Goal: Information Seeking & Learning: Learn about a topic

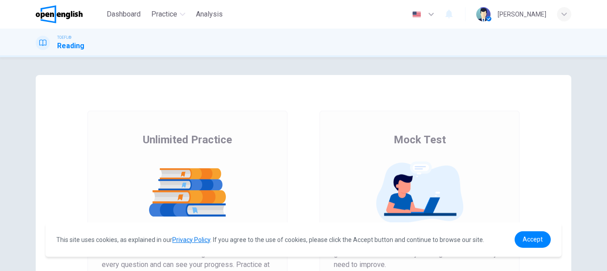
scroll to position [89, 0]
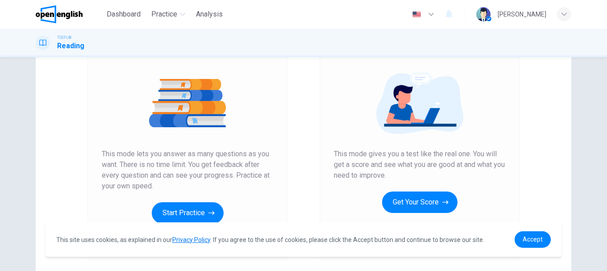
drag, startPoint x: 120, startPoint y: 155, endPoint x: 257, endPoint y: 154, distance: 137.1
click at [257, 154] on span "This mode lets you answer as many questions as you want. There is no time limit…" at bounding box center [187, 170] width 171 height 43
drag, startPoint x: 134, startPoint y: 150, endPoint x: 223, endPoint y: 157, distance: 89.5
click at [211, 155] on span "This mode lets you answer as many questions as you want. There is no time limit…" at bounding box center [187, 170] width 171 height 43
drag, startPoint x: 124, startPoint y: 165, endPoint x: 251, endPoint y: 173, distance: 127.9
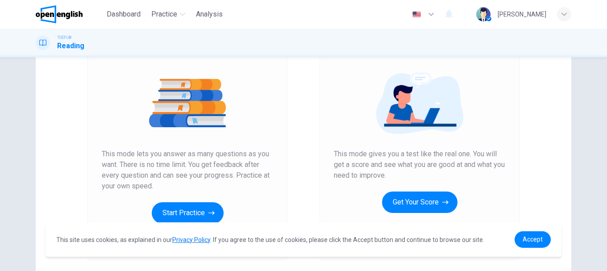
click at [251, 172] on span "This mode lets you answer as many questions as you want. There is no time limit…" at bounding box center [187, 170] width 171 height 43
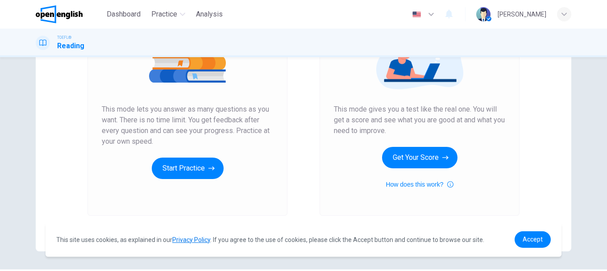
scroll to position [161, 0]
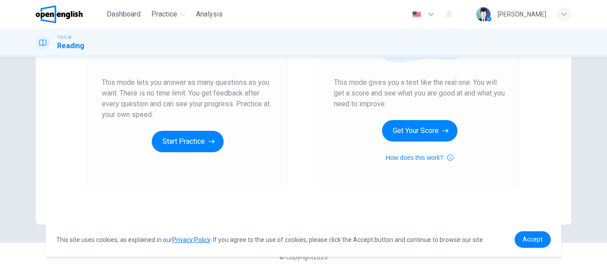
click at [193, 169] on div "Unlimited Practice This mode lets you answer as many questions as you want. The…" at bounding box center [188, 69] width 200 height 239
click at [175, 181] on div "Unlimited Practice This mode lets you answer as many questions as you want. The…" at bounding box center [188, 69] width 200 height 239
click at [526, 239] on span "Accept" at bounding box center [533, 239] width 20 height 7
click at [528, 239] on span "Accept" at bounding box center [533, 239] width 20 height 7
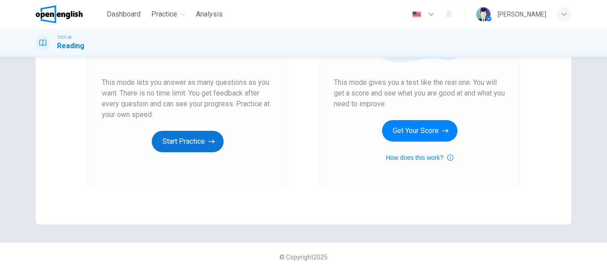
click at [171, 140] on button "Start Practice" at bounding box center [188, 141] width 72 height 21
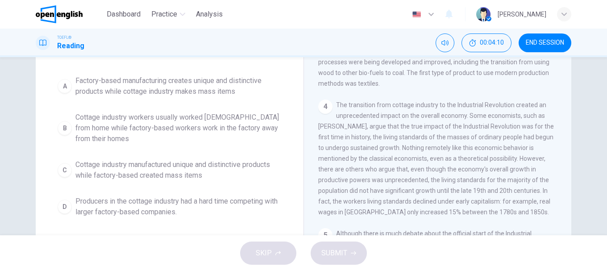
scroll to position [34, 0]
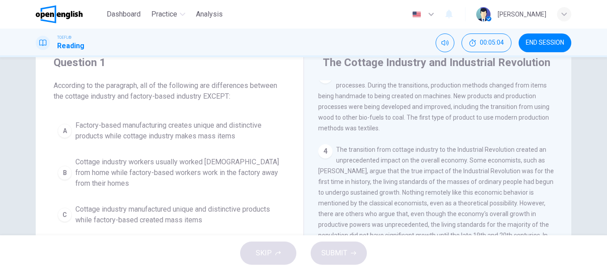
click at [65, 171] on div "B" at bounding box center [65, 173] width 14 height 14
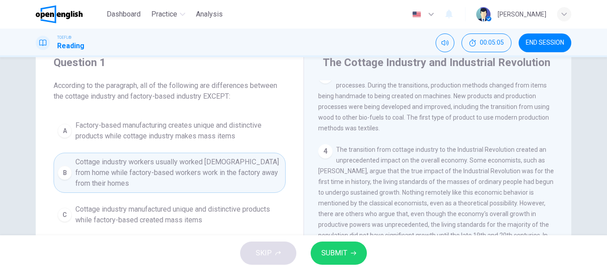
scroll to position [123, 0]
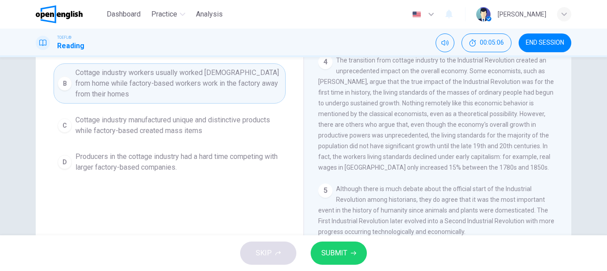
click at [348, 253] on button "SUBMIT" at bounding box center [339, 253] width 56 height 23
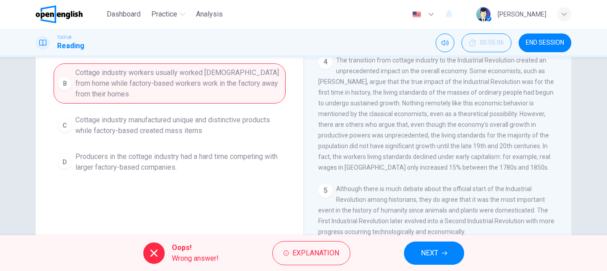
drag, startPoint x: 171, startPoint y: 258, endPoint x: 203, endPoint y: 258, distance: 32.1
click at [196, 258] on div "Oops! Wrong answer!" at bounding box center [180, 252] width 75 height 21
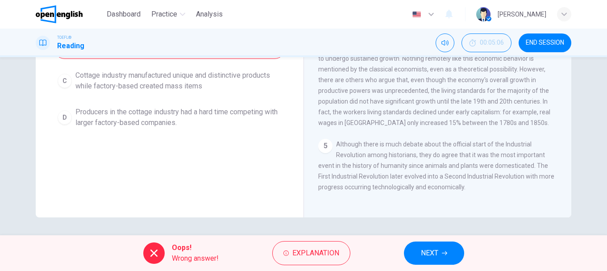
click at [426, 251] on span "NEXT" at bounding box center [429, 253] width 17 height 13
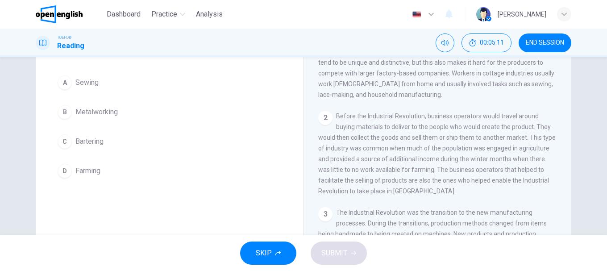
scroll to position [0, 0]
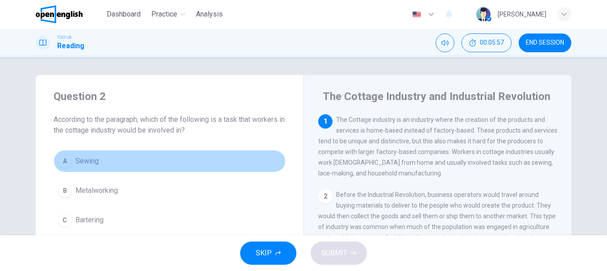
click at [65, 161] on div "A" at bounding box center [65, 161] width 14 height 14
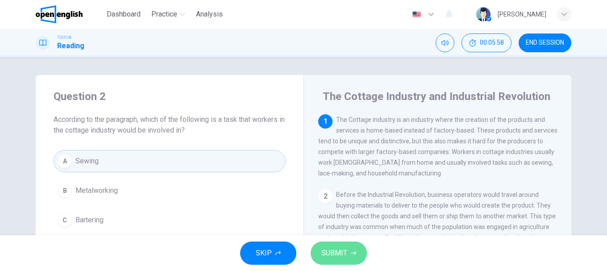
click at [334, 252] on span "SUBMIT" at bounding box center [334, 253] width 26 height 13
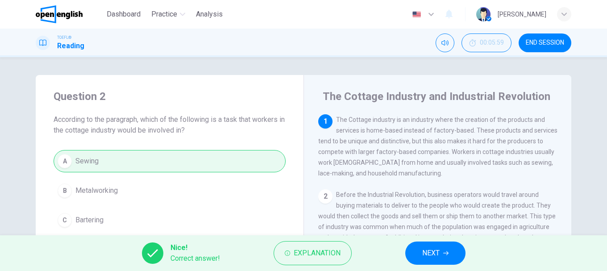
scroll to position [45, 0]
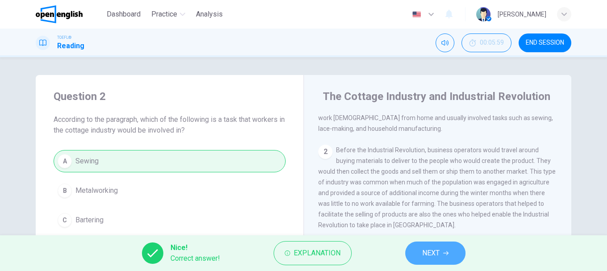
click at [438, 250] on span "NEXT" at bounding box center [430, 253] width 17 height 13
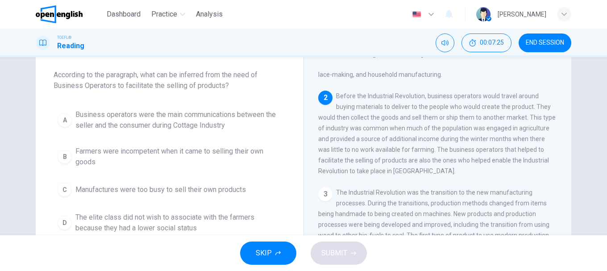
scroll to position [54, 0]
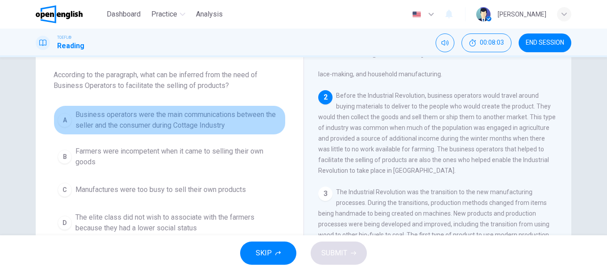
click at [66, 117] on div "A" at bounding box center [65, 120] width 14 height 14
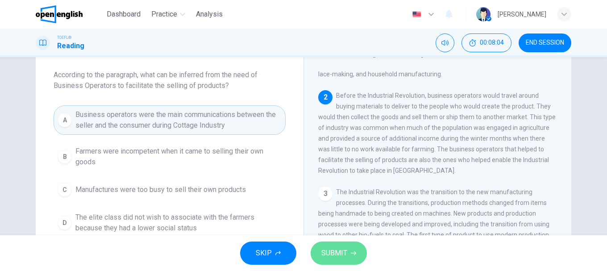
click at [338, 254] on span "SUBMIT" at bounding box center [334, 253] width 26 height 13
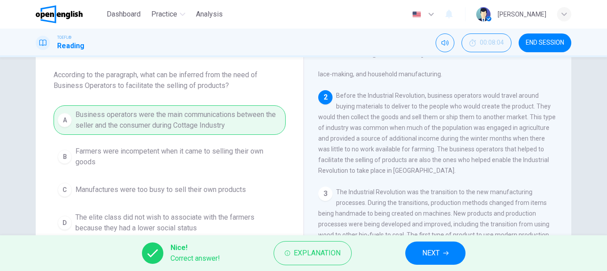
scroll to position [99, 0]
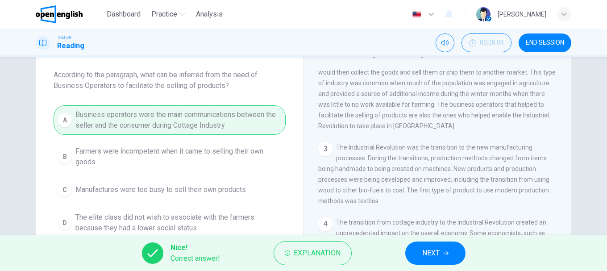
click at [443, 253] on icon "button" at bounding box center [445, 252] width 5 height 5
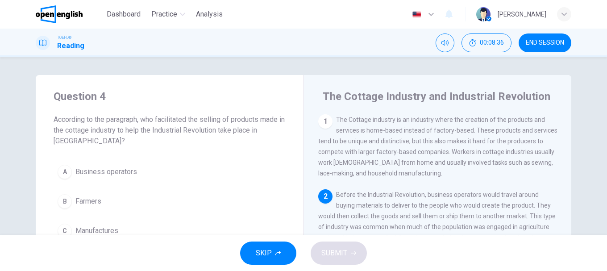
scroll to position [45, 0]
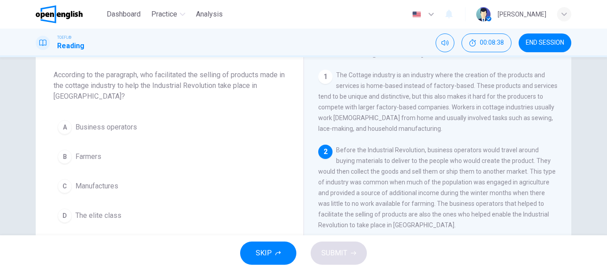
click at [330, 94] on span "The Cottage industry is an industry where the creation of the products and serv…" at bounding box center [437, 101] width 239 height 61
click at [327, 79] on div "1" at bounding box center [325, 77] width 14 height 14
click at [329, 77] on div "1" at bounding box center [325, 77] width 14 height 14
click at [321, 73] on div "1" at bounding box center [325, 77] width 14 height 14
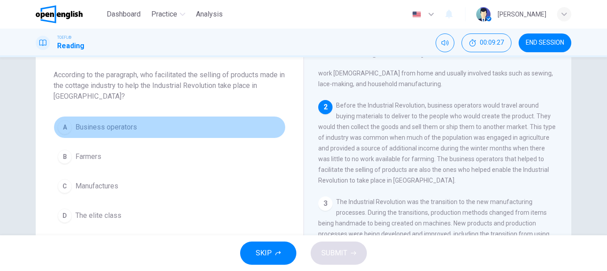
drag, startPoint x: 60, startPoint y: 127, endPoint x: 73, endPoint y: 129, distance: 13.1
click at [61, 127] on div "A" at bounding box center [65, 127] width 14 height 14
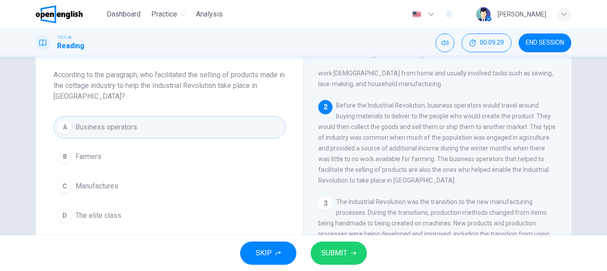
click at [340, 253] on span "SUBMIT" at bounding box center [334, 253] width 26 height 13
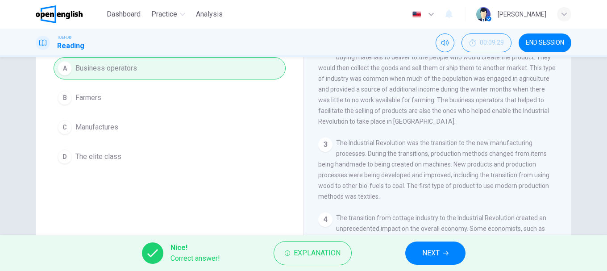
scroll to position [168, 0]
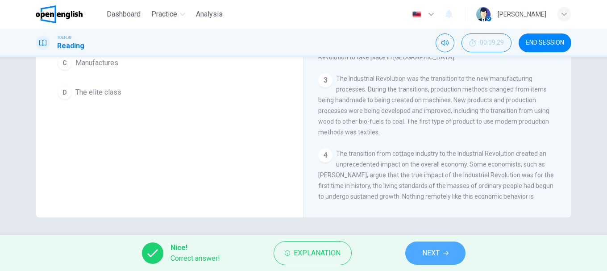
click at [433, 251] on span "NEXT" at bounding box center [430, 253] width 17 height 13
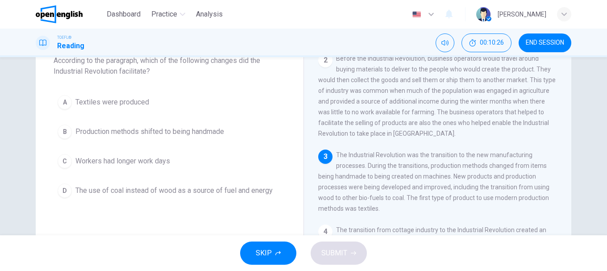
scroll to position [104, 0]
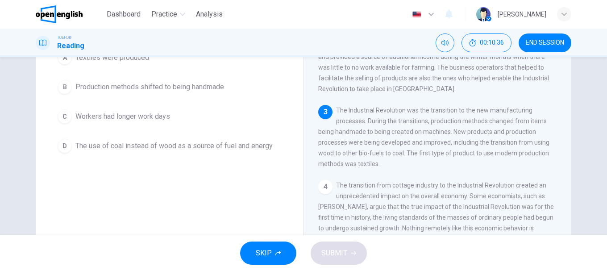
click at [63, 143] on div "D" at bounding box center [65, 146] width 14 height 14
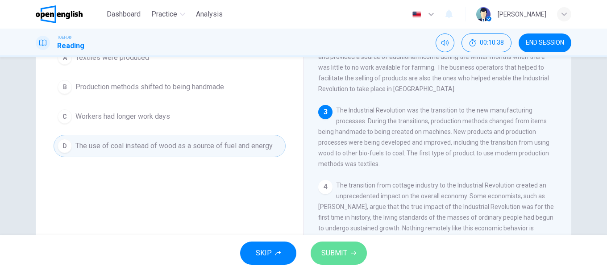
click at [329, 250] on span "SUBMIT" at bounding box center [334, 253] width 26 height 13
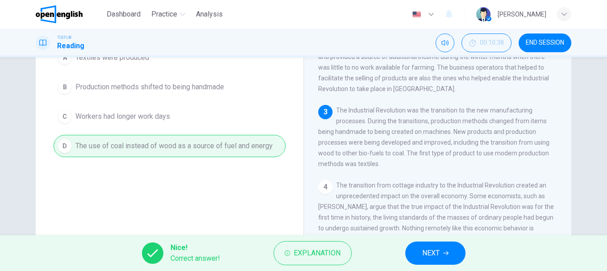
click at [433, 253] on span "NEXT" at bounding box center [430, 253] width 17 height 13
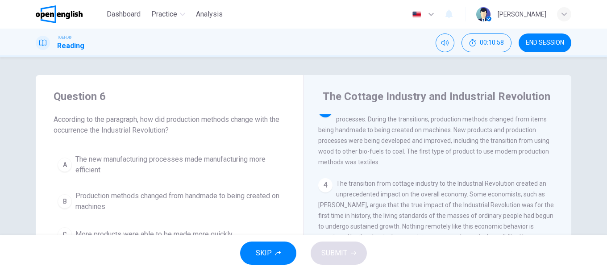
scroll to position [154, 0]
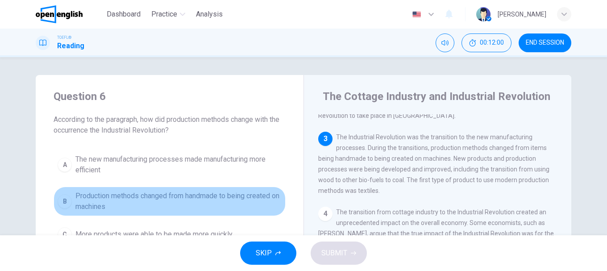
click at [103, 200] on span "Production methods changed from handmade to being created on machines" at bounding box center [178, 201] width 206 height 21
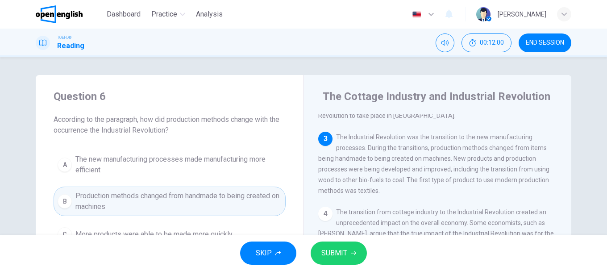
scroll to position [89, 0]
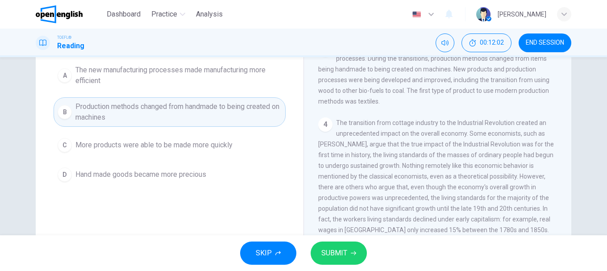
click at [67, 113] on div "B" at bounding box center [65, 112] width 14 height 14
click at [344, 256] on span "SUBMIT" at bounding box center [334, 253] width 26 height 13
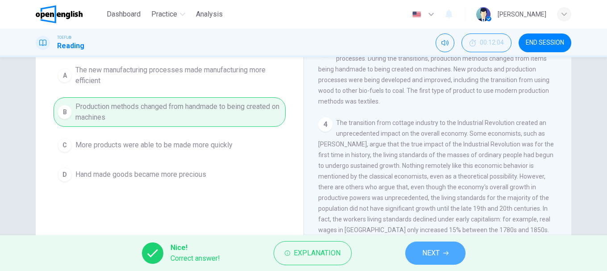
click at [436, 258] on span "NEXT" at bounding box center [430, 253] width 17 height 13
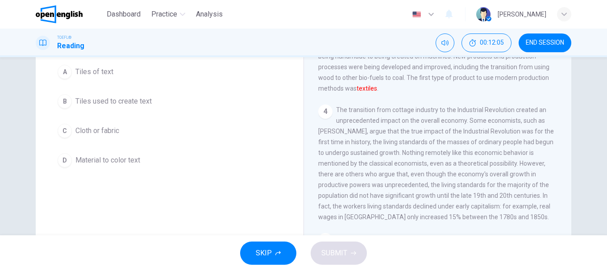
scroll to position [0, 0]
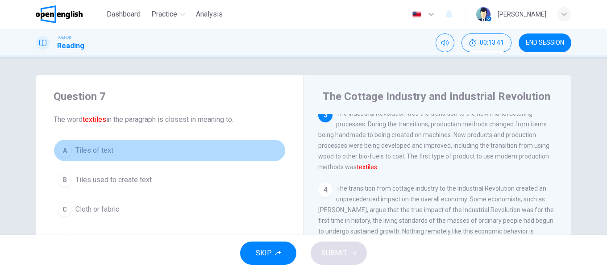
click at [58, 152] on div "A" at bounding box center [65, 150] width 14 height 14
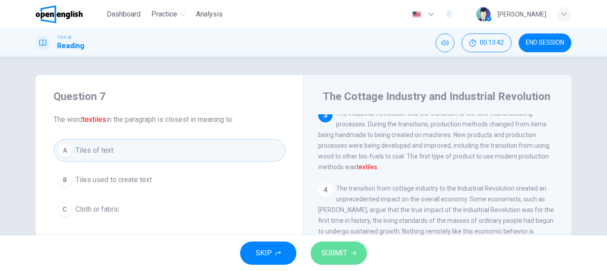
drag, startPoint x: 335, startPoint y: 249, endPoint x: 356, endPoint y: 237, distance: 24.2
click at [335, 249] on span "SUBMIT" at bounding box center [334, 253] width 26 height 13
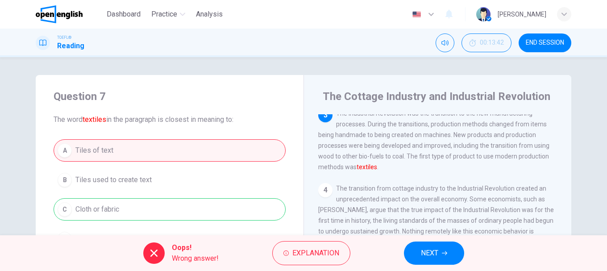
scroll to position [45, 0]
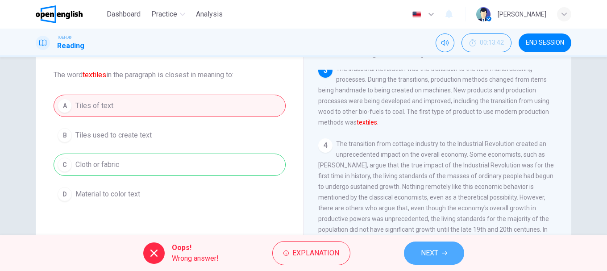
click at [453, 255] on button "NEXT" at bounding box center [434, 253] width 60 height 23
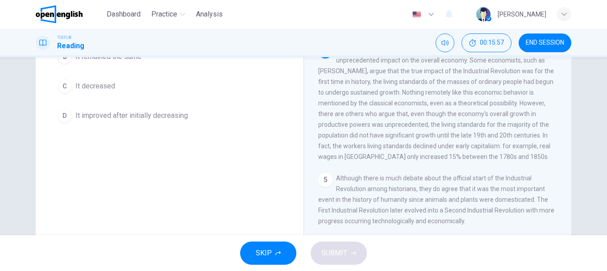
scroll to position [154, 0]
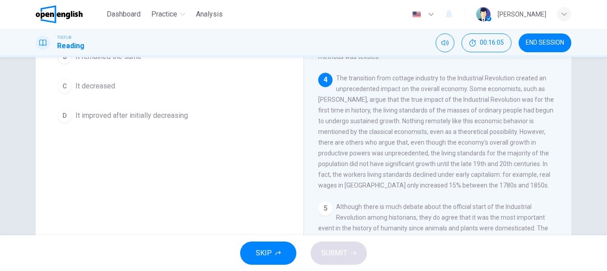
drag, startPoint x: 380, startPoint y: 189, endPoint x: 432, endPoint y: 191, distance: 51.4
click at [432, 189] on span "The transition from cottage industry to the Industrial Revolution created an un…" at bounding box center [436, 132] width 236 height 114
click at [65, 86] on div "C" at bounding box center [65, 86] width 14 height 14
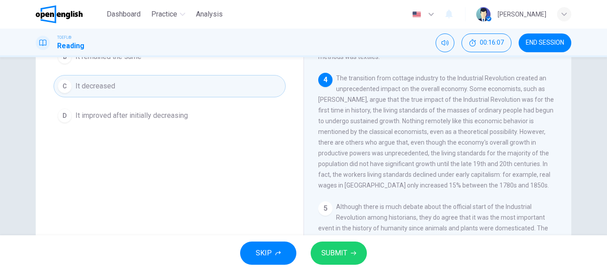
drag, startPoint x: 342, startPoint y: 252, endPoint x: 353, endPoint y: 242, distance: 15.5
click at [342, 253] on span "SUBMIT" at bounding box center [334, 253] width 26 height 13
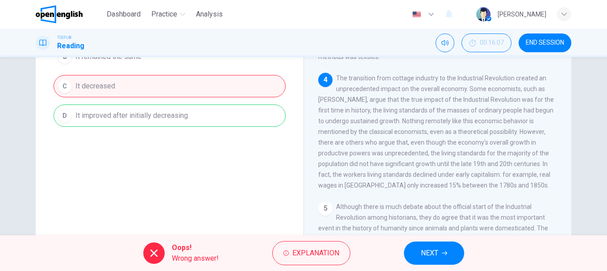
drag, startPoint x: 71, startPoint y: 113, endPoint x: 197, endPoint y: 113, distance: 126.8
click at [196, 112] on div "A It increased immediately B It remained the same C It decreased D It improved …" at bounding box center [170, 71] width 232 height 111
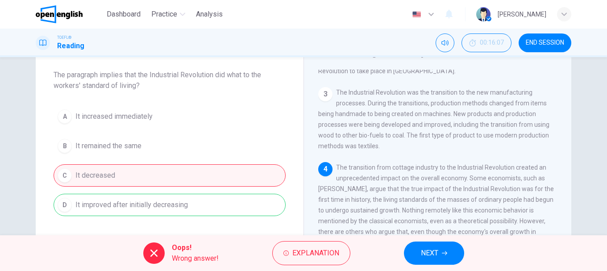
scroll to position [134, 0]
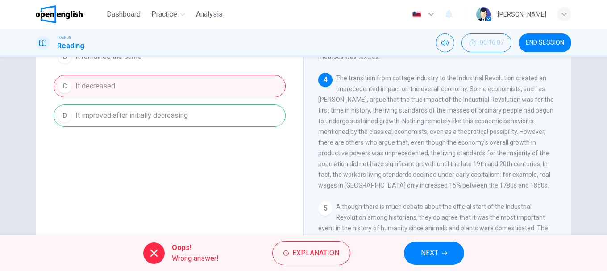
click at [432, 253] on span "NEXT" at bounding box center [429, 253] width 17 height 13
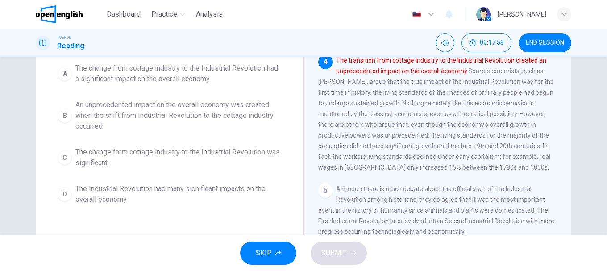
scroll to position [79, 0]
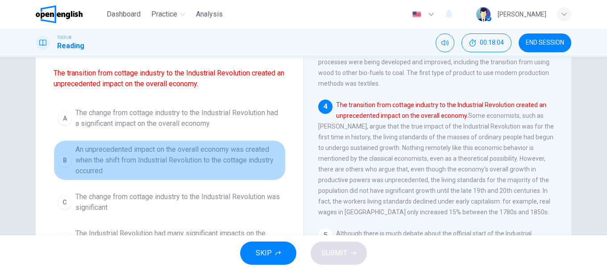
click at [58, 159] on div "B" at bounding box center [65, 160] width 14 height 14
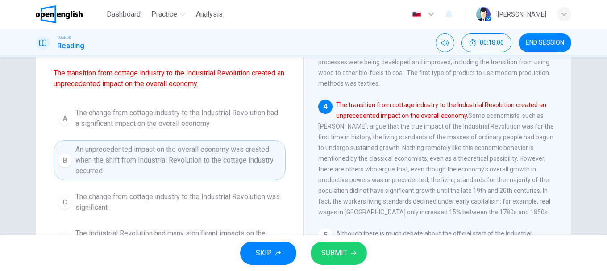
click at [61, 160] on div "B" at bounding box center [65, 160] width 14 height 14
click at [64, 158] on div "B" at bounding box center [65, 160] width 14 height 14
click at [333, 250] on span "SUBMIT" at bounding box center [334, 253] width 26 height 13
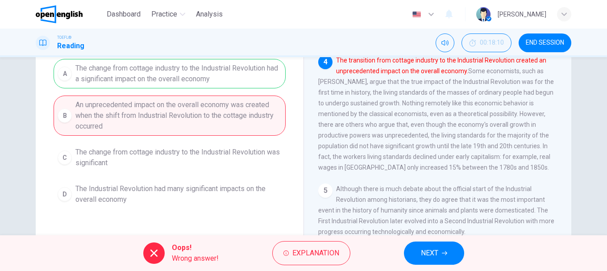
scroll to position [168, 0]
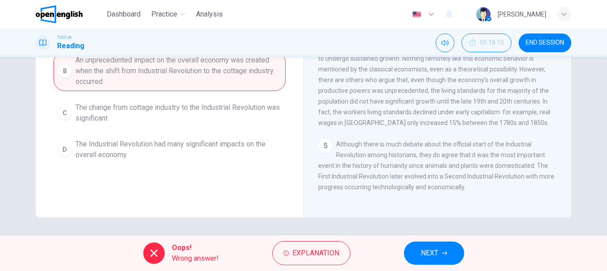
click at [427, 250] on span "NEXT" at bounding box center [429, 253] width 17 height 13
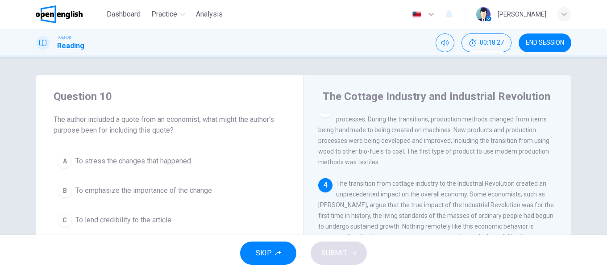
scroll to position [45, 0]
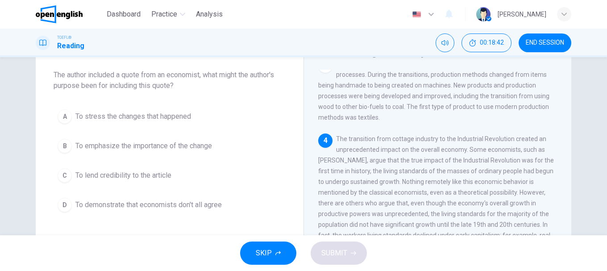
click at [64, 141] on div "B" at bounding box center [65, 146] width 14 height 14
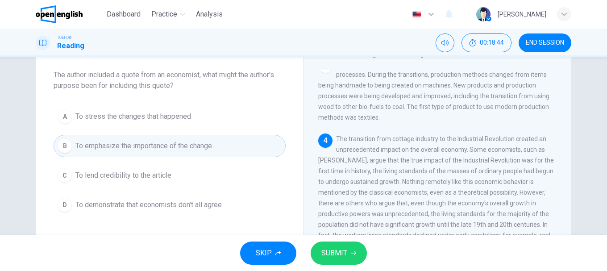
click at [340, 256] on span "SUBMIT" at bounding box center [334, 253] width 26 height 13
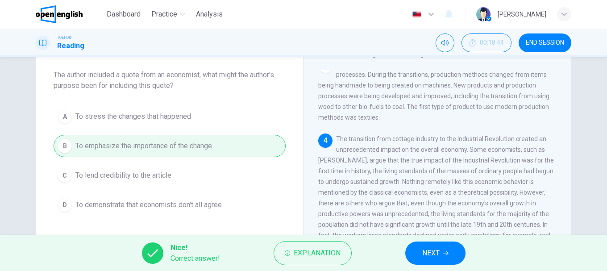
click at [426, 251] on span "NEXT" at bounding box center [430, 253] width 17 height 13
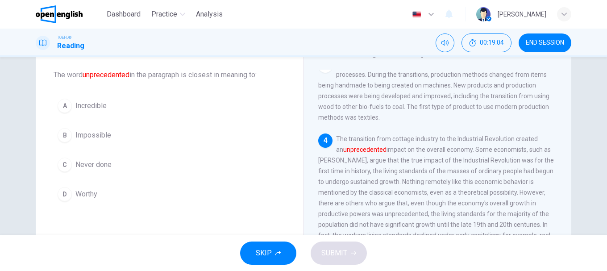
click at [50, 192] on div "Question 11 The word unprecedented in the paragraph is closest in meaning to: A…" at bounding box center [170, 124] width 268 height 189
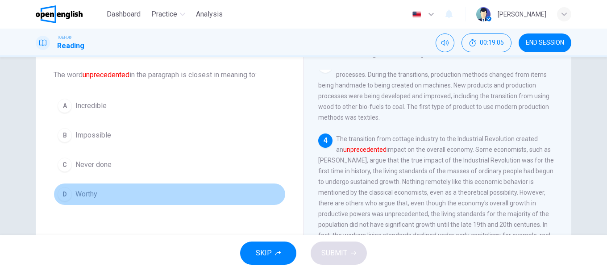
click at [65, 194] on div "D" at bounding box center [65, 194] width 14 height 14
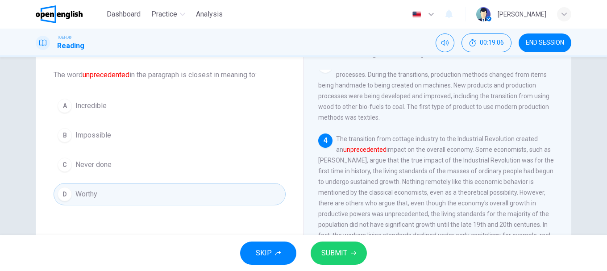
click at [340, 252] on span "SUBMIT" at bounding box center [334, 253] width 26 height 13
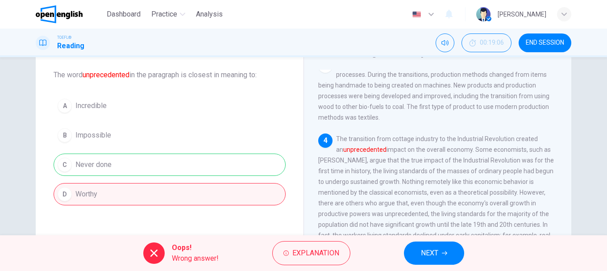
click at [434, 250] on span "NEXT" at bounding box center [429, 253] width 17 height 13
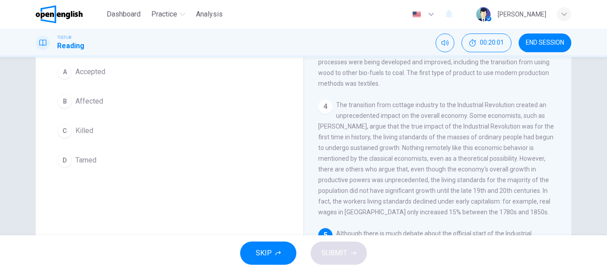
scroll to position [34, 0]
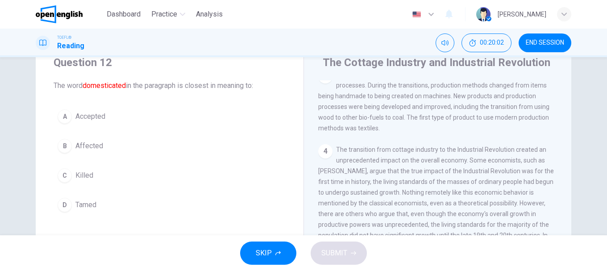
click at [58, 204] on div "D" at bounding box center [65, 205] width 14 height 14
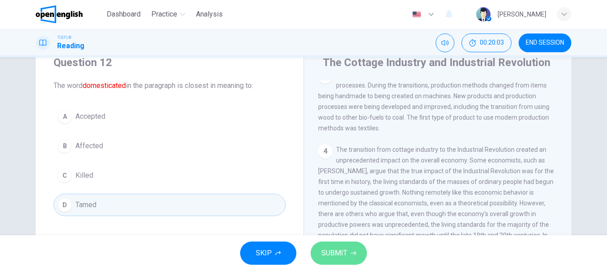
drag, startPoint x: 325, startPoint y: 253, endPoint x: 322, endPoint y: 205, distance: 47.4
click at [327, 254] on span "SUBMIT" at bounding box center [334, 253] width 26 height 13
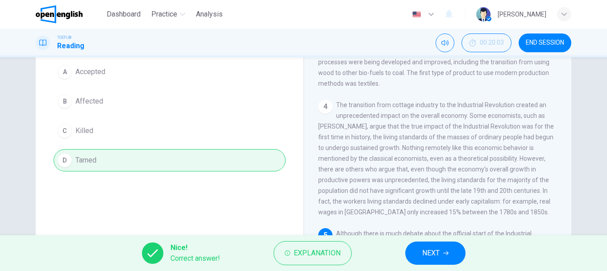
scroll to position [123, 0]
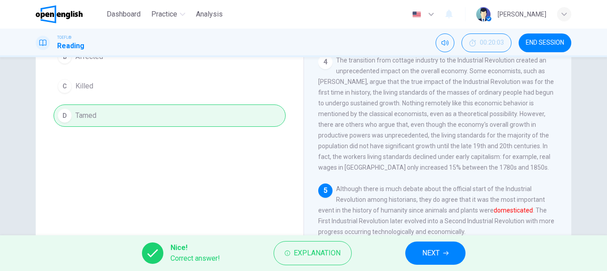
click at [435, 256] on span "NEXT" at bounding box center [430, 253] width 17 height 13
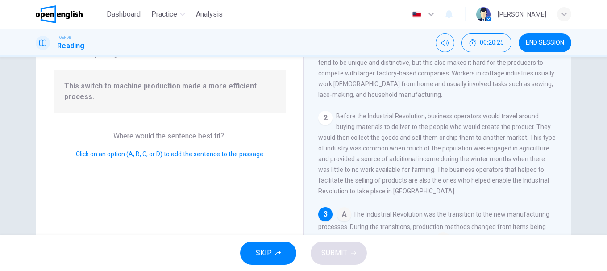
scroll to position [34, 0]
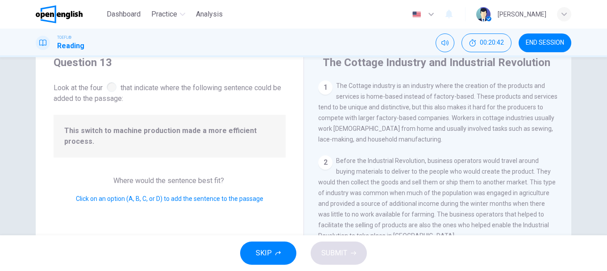
drag, startPoint x: 113, startPoint y: 183, endPoint x: 153, endPoint y: 183, distance: 39.3
click at [153, 183] on span "Where would the sentence best fit?" at bounding box center [169, 180] width 113 height 8
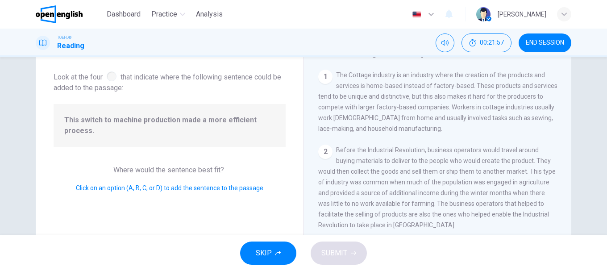
scroll to position [0, 0]
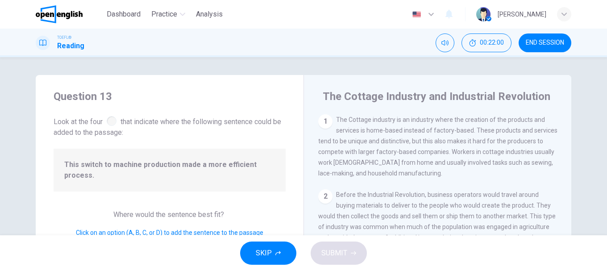
click at [111, 120] on div at bounding box center [112, 121] width 10 height 10
click at [127, 235] on span "Click on an option (A, B, C, or D) to add the sentence to the passage" at bounding box center [170, 232] width 188 height 7
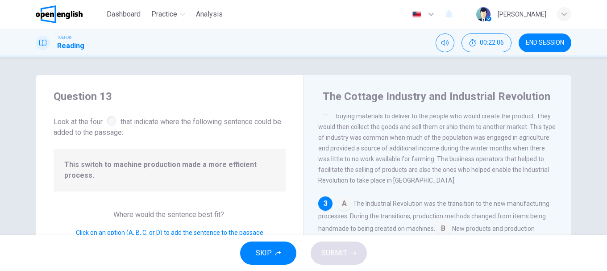
scroll to position [179, 0]
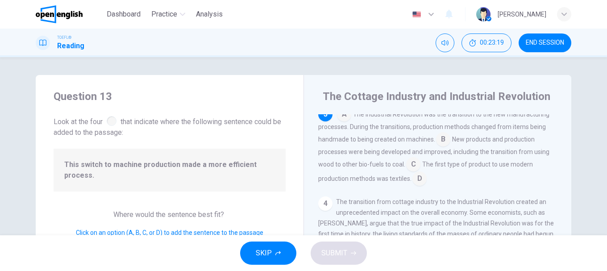
click at [342, 121] on input at bounding box center [344, 115] width 14 height 14
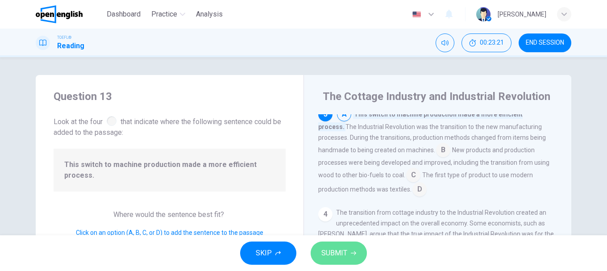
click at [345, 254] on span "SUBMIT" at bounding box center [334, 253] width 26 height 13
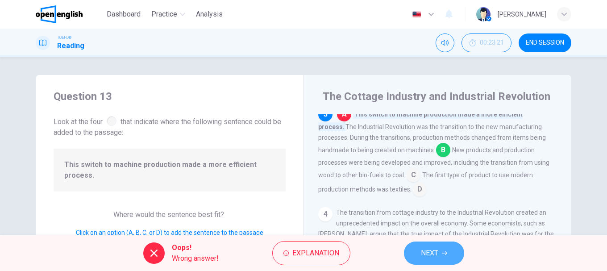
click at [424, 251] on span "NEXT" at bounding box center [429, 253] width 17 height 13
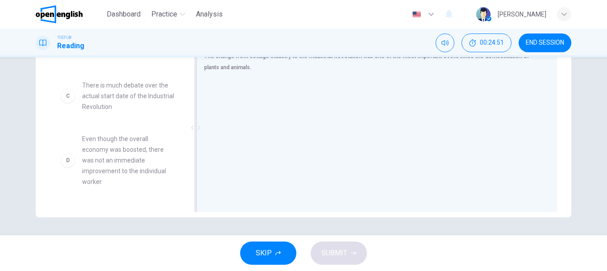
scroll to position [0, 0]
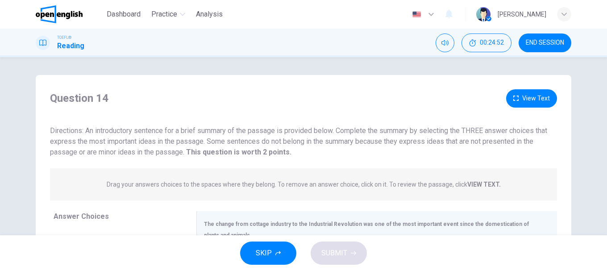
click at [525, 98] on button "View Text" at bounding box center [531, 98] width 51 height 18
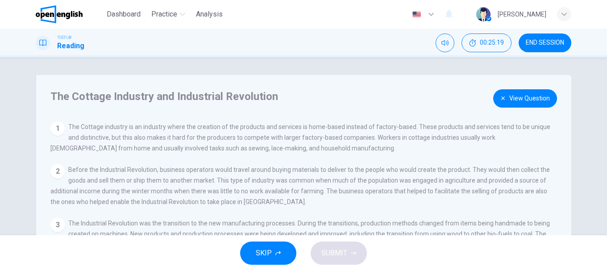
click at [524, 100] on button "View Question" at bounding box center [525, 98] width 64 height 18
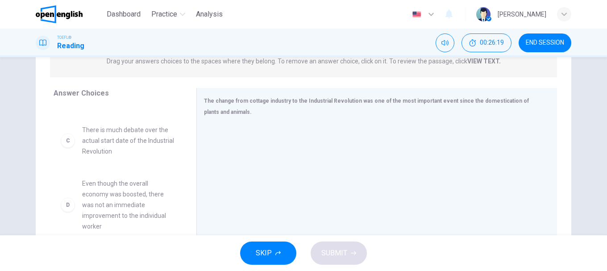
scroll to position [168, 0]
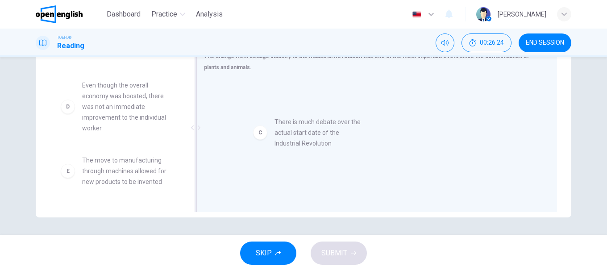
drag, startPoint x: 104, startPoint y: 100, endPoint x: 304, endPoint y: 138, distance: 202.6
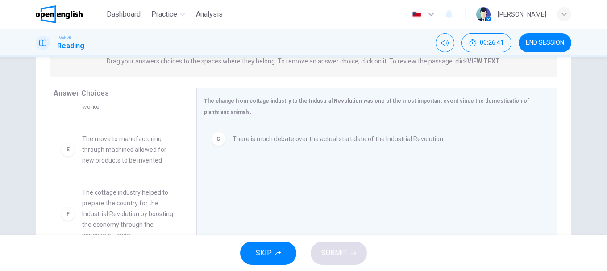
scroll to position [166, 0]
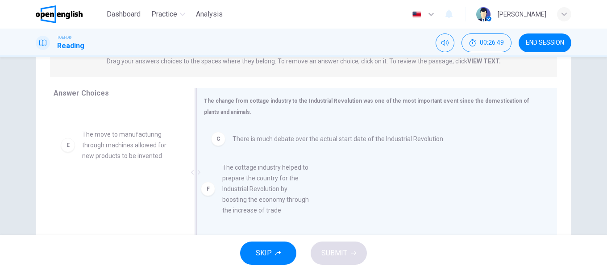
drag, startPoint x: 86, startPoint y: 206, endPoint x: 237, endPoint y: 186, distance: 152.3
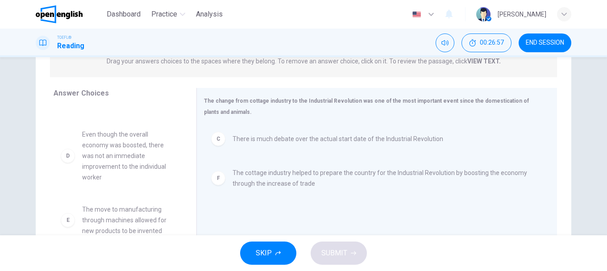
scroll to position [168, 0]
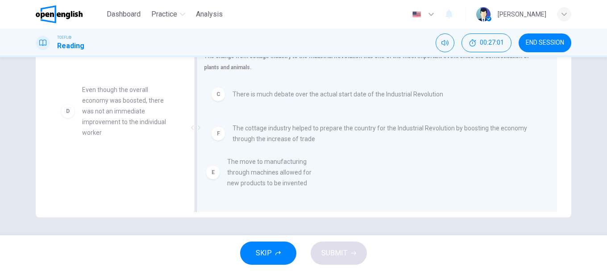
drag, startPoint x: 125, startPoint y: 177, endPoint x: 276, endPoint y: 174, distance: 150.5
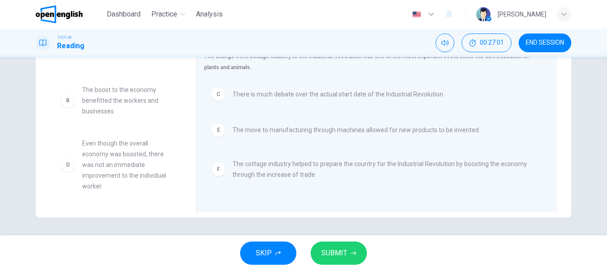
scroll to position [38, 0]
click at [345, 253] on span "SUBMIT" at bounding box center [334, 253] width 26 height 13
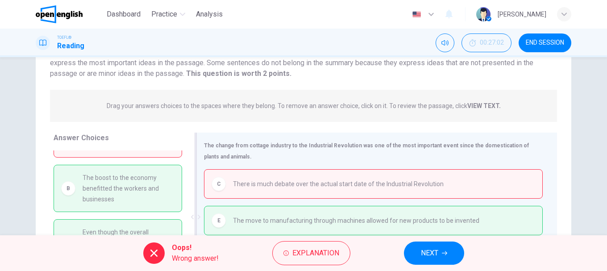
scroll to position [168, 0]
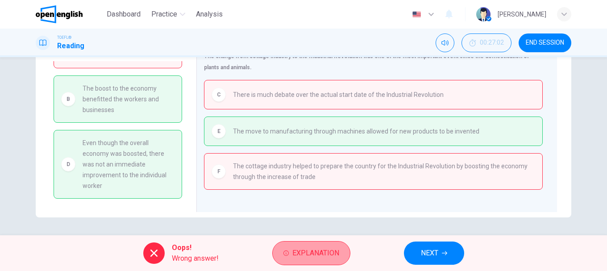
click at [301, 254] on span "Explanation" at bounding box center [315, 253] width 47 height 13
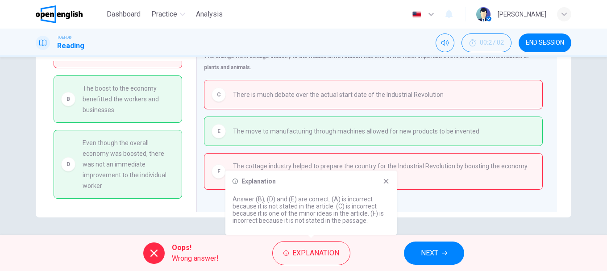
drag, startPoint x: 231, startPoint y: 198, endPoint x: 323, endPoint y: 204, distance: 92.6
click at [323, 204] on div "Explanation Answer (B), (D) and (E) are correct. (A) is incorrect because it is…" at bounding box center [310, 203] width 171 height 64
drag, startPoint x: 256, startPoint y: 198, endPoint x: 368, endPoint y: 206, distance: 111.9
click at [368, 206] on p "Answer (B), (D) and (E) are correct. (A) is incorrect because it is not stated …" at bounding box center [311, 210] width 157 height 29
click at [433, 251] on span "NEXT" at bounding box center [429, 253] width 17 height 13
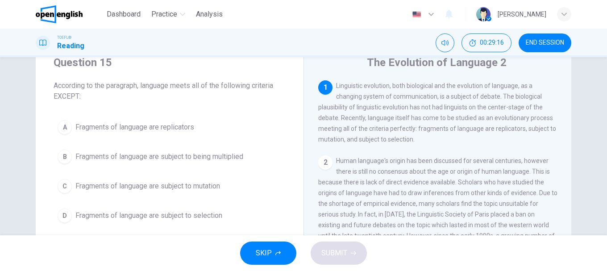
scroll to position [0, 0]
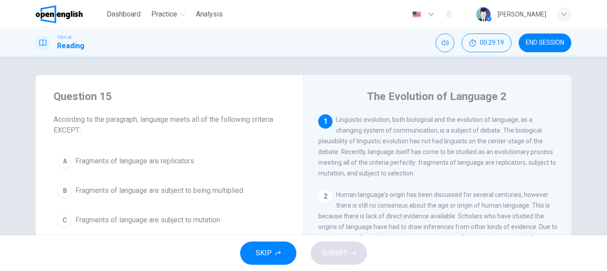
drag, startPoint x: 350, startPoint y: 121, endPoint x: 509, endPoint y: 126, distance: 159.5
click at [509, 126] on div "1 Linguistic evolution, both biological and the evolution of language, as a cha…" at bounding box center [437, 146] width 239 height 64
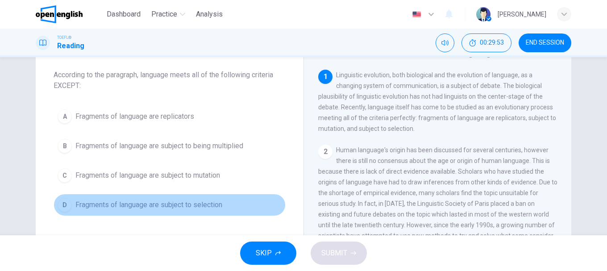
drag, startPoint x: 56, startPoint y: 204, endPoint x: 66, endPoint y: 207, distance: 9.9
click at [58, 204] on div "D" at bounding box center [65, 205] width 14 height 14
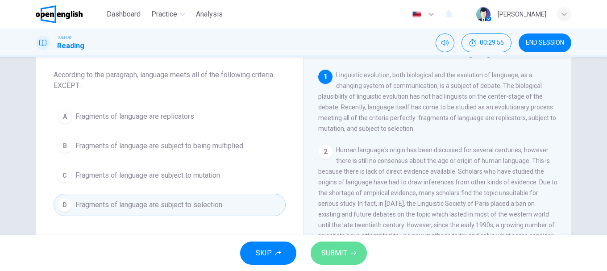
click at [325, 250] on span "SUBMIT" at bounding box center [334, 253] width 26 height 13
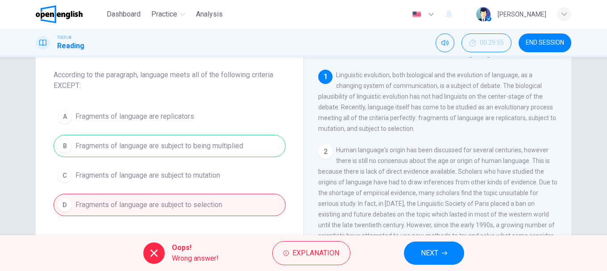
click at [428, 250] on span "NEXT" at bounding box center [429, 253] width 17 height 13
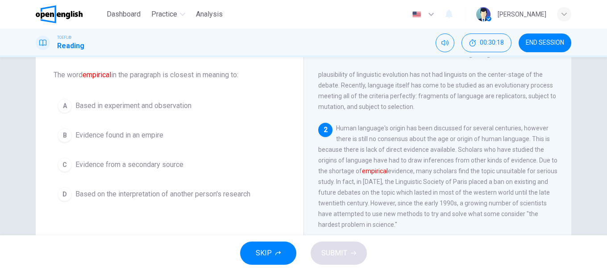
click at [64, 192] on div "D" at bounding box center [65, 194] width 14 height 14
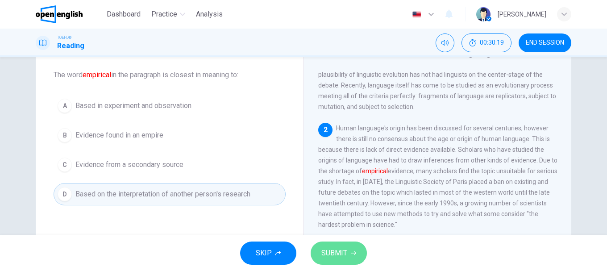
click at [328, 250] on span "SUBMIT" at bounding box center [334, 253] width 26 height 13
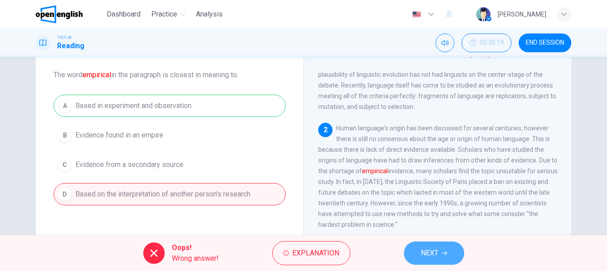
click at [425, 258] on span "NEXT" at bounding box center [429, 253] width 17 height 13
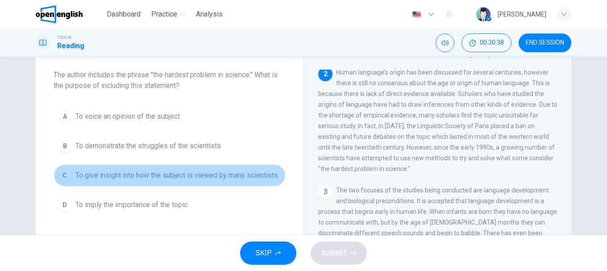
click at [65, 176] on div "C" at bounding box center [65, 175] width 14 height 14
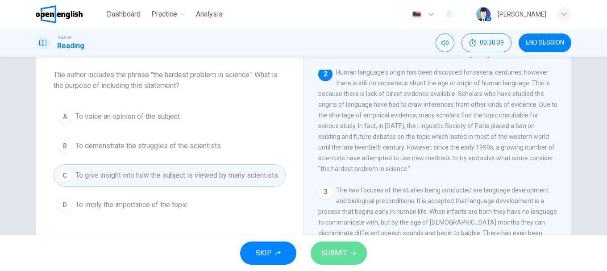
click at [327, 250] on span "SUBMIT" at bounding box center [334, 253] width 26 height 13
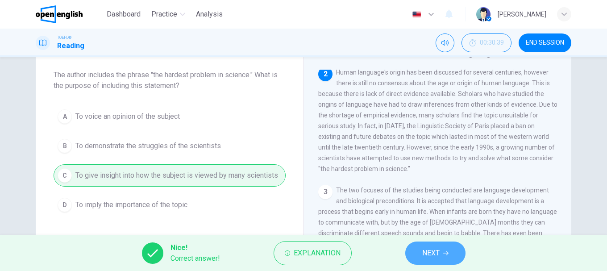
click at [433, 253] on span "NEXT" at bounding box center [430, 253] width 17 height 13
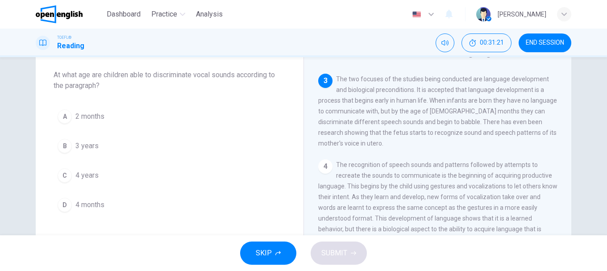
scroll to position [89, 0]
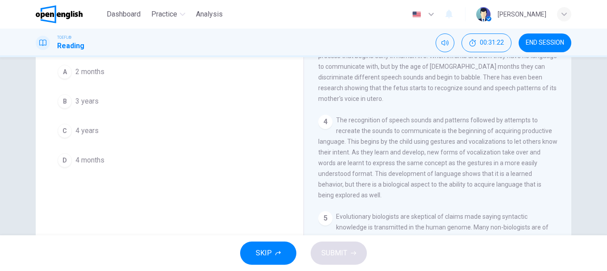
click at [49, 157] on div "Question 18 At what age are children able to discriminate vocal sounds accordin…" at bounding box center [170, 86] width 268 height 200
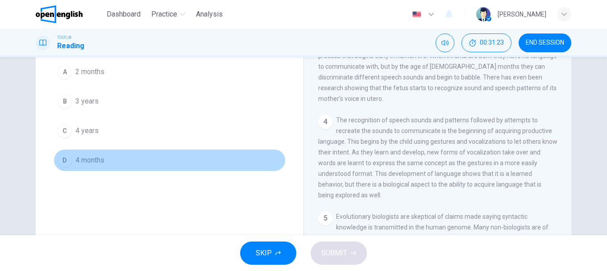
click at [60, 162] on div "D" at bounding box center [65, 160] width 14 height 14
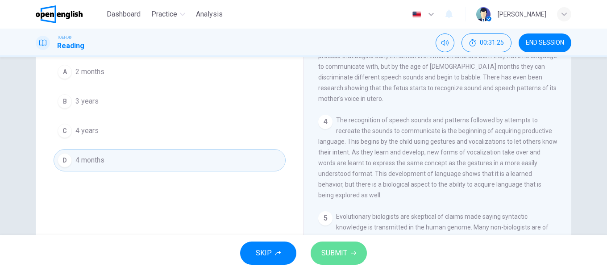
click at [332, 250] on span "SUBMIT" at bounding box center [334, 253] width 26 height 13
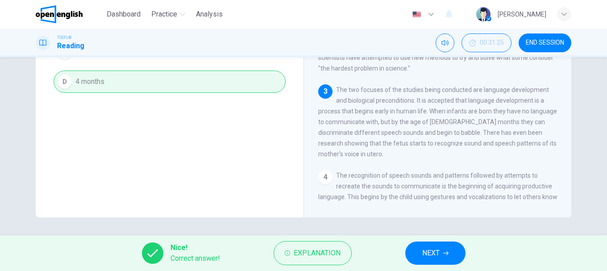
scroll to position [100, 0]
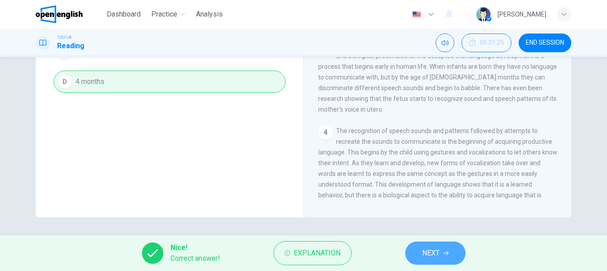
click at [439, 253] on span "NEXT" at bounding box center [430, 253] width 17 height 13
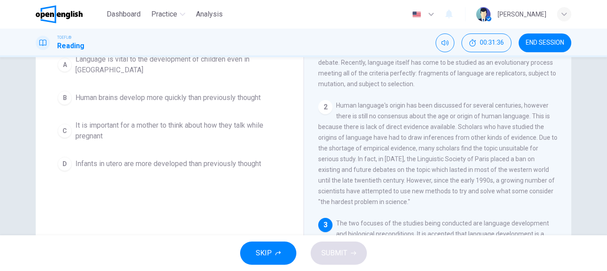
scroll to position [45, 0]
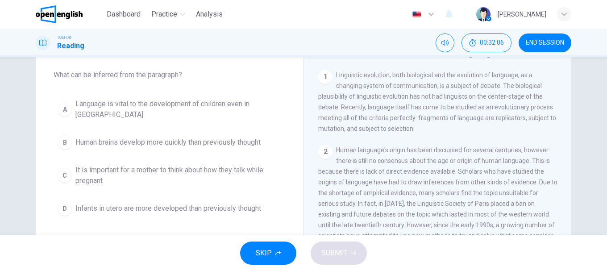
click at [61, 135] on div "B" at bounding box center [65, 142] width 14 height 14
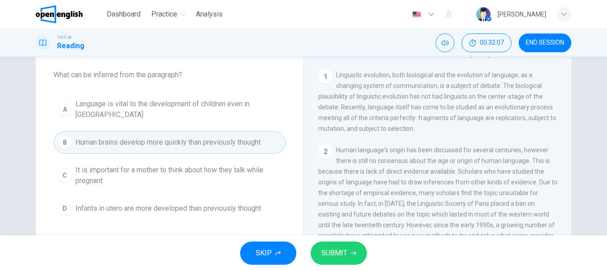
click at [333, 254] on span "SUBMIT" at bounding box center [334, 253] width 26 height 13
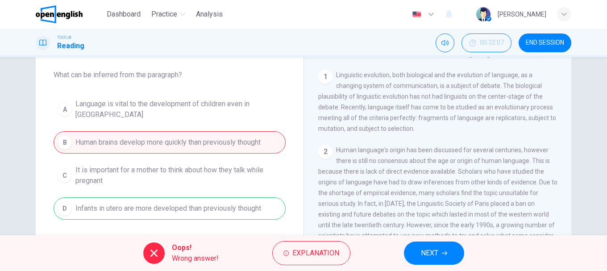
drag, startPoint x: 77, startPoint y: 198, endPoint x: 344, endPoint y: 221, distance: 267.9
click at [319, 214] on div "Question 19 What can be inferred from the paragraph? A Language is vital to the…" at bounding box center [304, 185] width 536 height 310
click at [436, 257] on span "NEXT" at bounding box center [429, 253] width 17 height 13
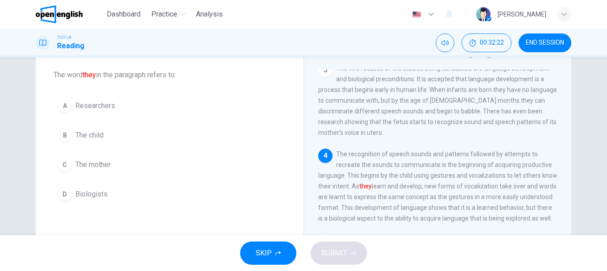
click at [60, 135] on div "B" at bounding box center [65, 135] width 14 height 14
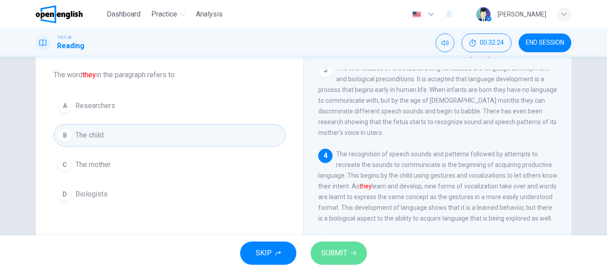
click at [338, 253] on span "SUBMIT" at bounding box center [334, 253] width 26 height 13
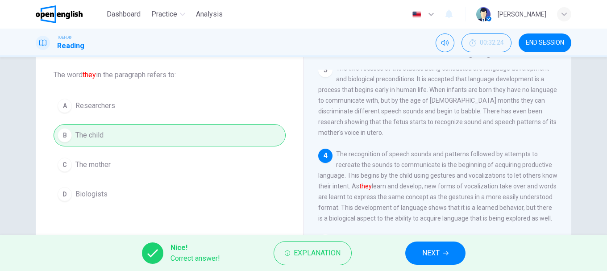
click at [442, 254] on button "NEXT" at bounding box center [435, 253] width 60 height 23
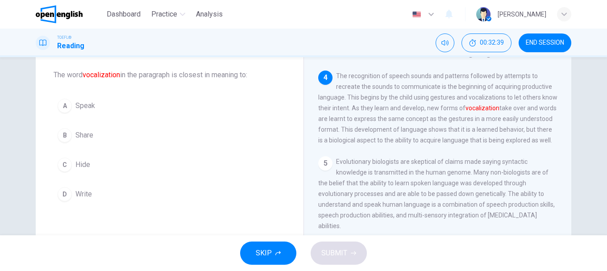
click at [63, 104] on div "A" at bounding box center [65, 106] width 14 height 14
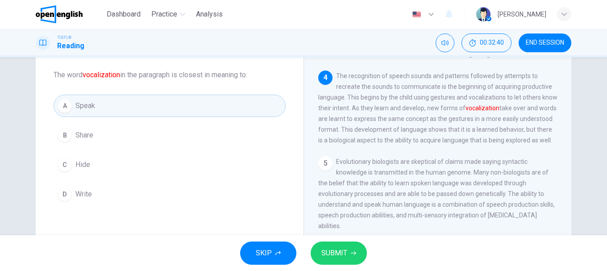
click at [344, 253] on span "SUBMIT" at bounding box center [334, 253] width 26 height 13
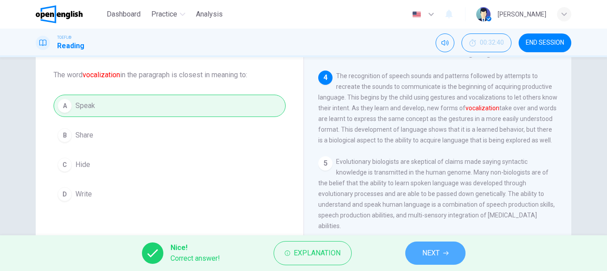
click at [442, 254] on button "NEXT" at bounding box center [435, 253] width 60 height 23
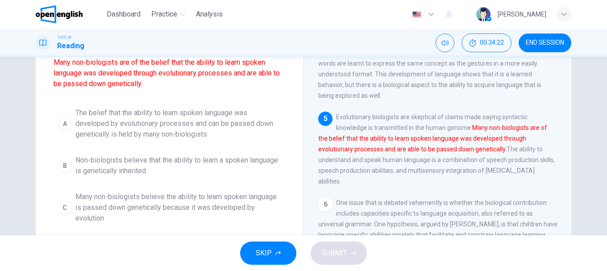
scroll to position [134, 0]
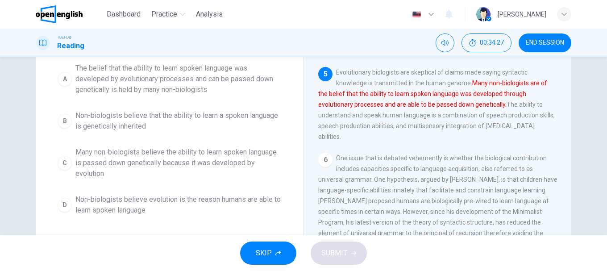
click at [63, 159] on div "C" at bounding box center [65, 163] width 14 height 14
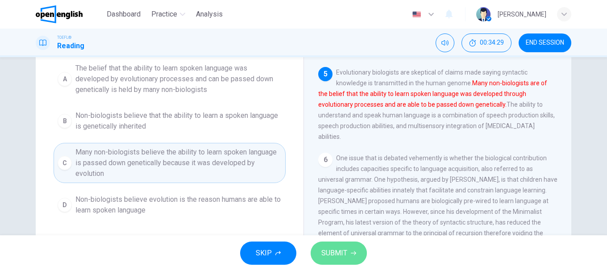
click at [337, 249] on span "SUBMIT" at bounding box center [334, 253] width 26 height 13
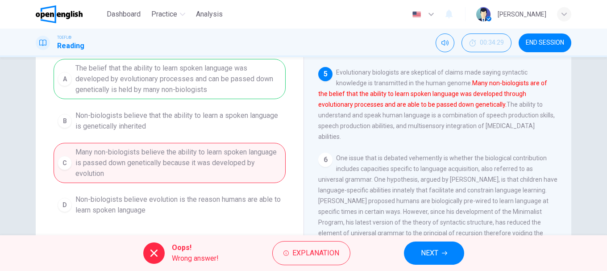
drag, startPoint x: 78, startPoint y: 71, endPoint x: 207, endPoint y: 80, distance: 129.4
click at [184, 71] on div "A The belief that the ability to learn spoken language was developed by evoluti…" at bounding box center [170, 139] width 232 height 161
click at [298, 250] on span "Explanation" at bounding box center [315, 253] width 47 height 13
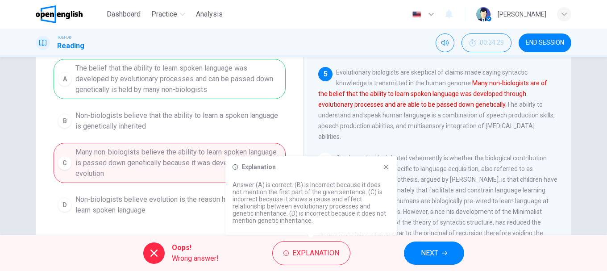
drag, startPoint x: 245, startPoint y: 183, endPoint x: 359, endPoint y: 188, distance: 114.8
click at [359, 188] on p "Answer (A) is correct. (B) is incorrect because it does not mention the first p…" at bounding box center [311, 202] width 157 height 43
drag, startPoint x: 251, startPoint y: 213, endPoint x: 282, endPoint y: 213, distance: 31.3
click at [282, 213] on p "Answer (A) is correct. (B) is incorrect because it does not mention the first p…" at bounding box center [311, 202] width 157 height 43
click at [442, 255] on button "NEXT" at bounding box center [434, 253] width 60 height 23
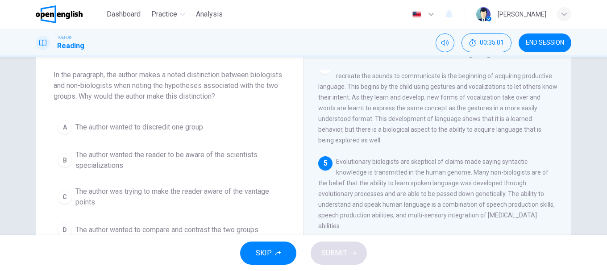
scroll to position [89, 0]
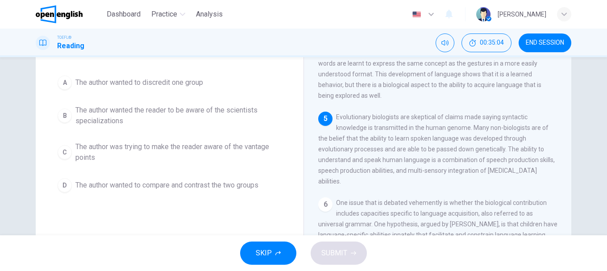
click at [64, 185] on div "D" at bounding box center [65, 185] width 14 height 14
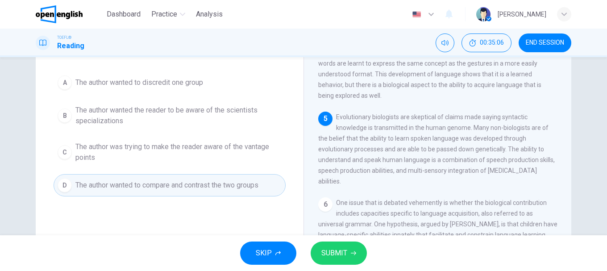
drag, startPoint x: 346, startPoint y: 258, endPoint x: 375, endPoint y: 254, distance: 29.8
click at [346, 258] on span "SUBMIT" at bounding box center [334, 253] width 26 height 13
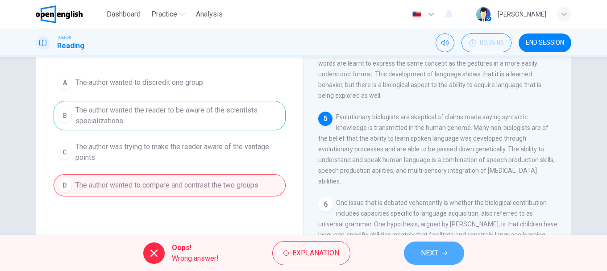
click at [424, 251] on span "NEXT" at bounding box center [429, 253] width 17 height 13
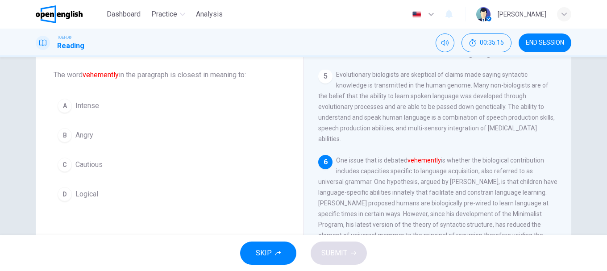
scroll to position [0, 0]
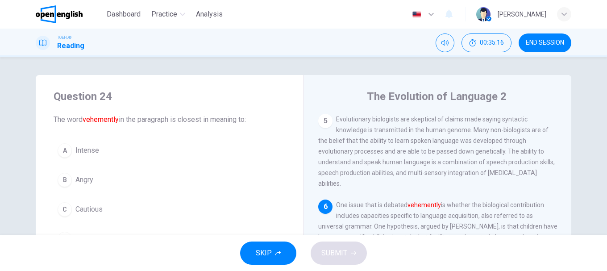
click at [64, 148] on div "A" at bounding box center [65, 150] width 14 height 14
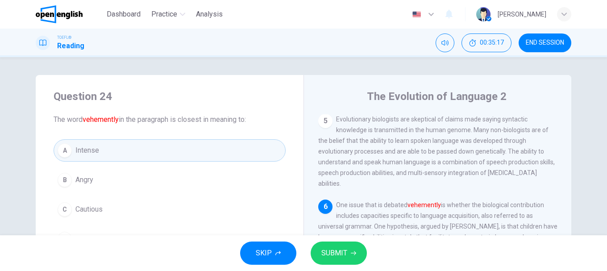
click at [344, 258] on span "SUBMIT" at bounding box center [334, 253] width 26 height 13
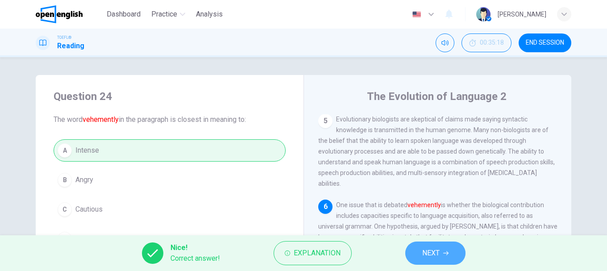
click at [434, 256] on span "NEXT" at bounding box center [430, 253] width 17 height 13
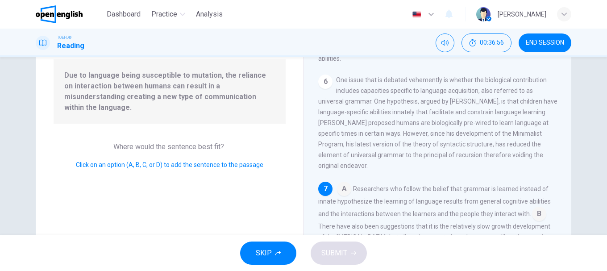
scroll to position [134, 0]
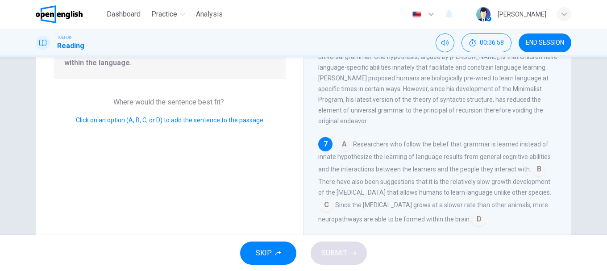
click at [343, 143] on input at bounding box center [344, 145] width 14 height 14
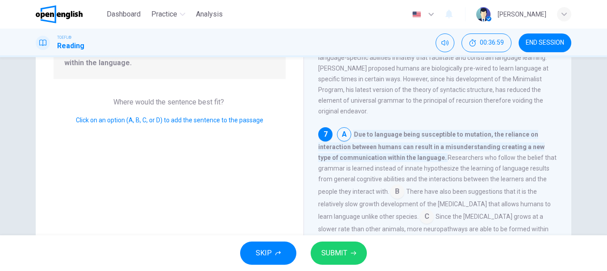
click at [346, 250] on span "SUBMIT" at bounding box center [334, 253] width 26 height 13
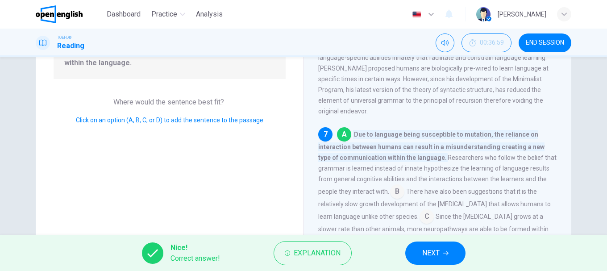
click at [438, 250] on span "NEXT" at bounding box center [430, 253] width 17 height 13
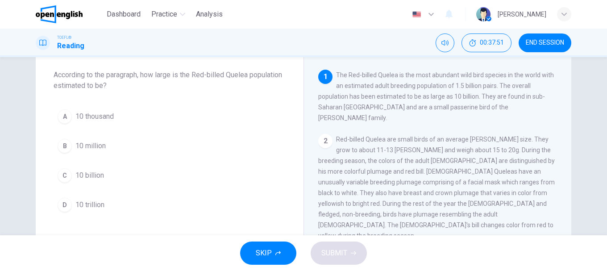
scroll to position [0, 0]
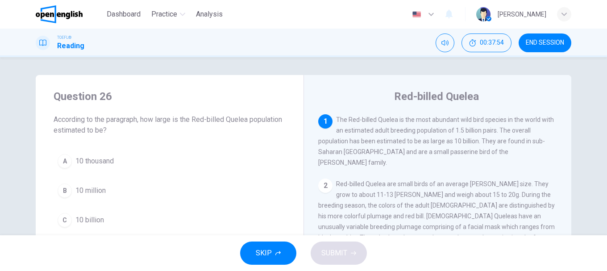
drag, startPoint x: 397, startPoint y: 139, endPoint x: 513, endPoint y: 144, distance: 115.3
click at [513, 144] on span "The Red-billed Quelea is the most abundant wild bird species in the world with …" at bounding box center [436, 141] width 236 height 50
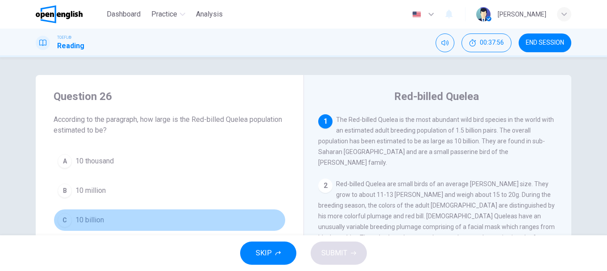
click at [62, 219] on div "C" at bounding box center [65, 220] width 14 height 14
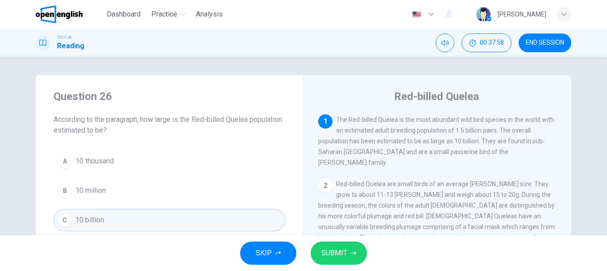
scroll to position [45, 0]
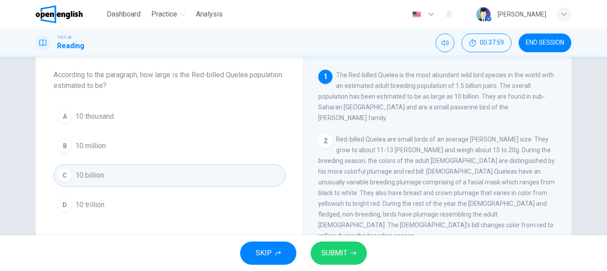
click at [333, 251] on span "SUBMIT" at bounding box center [334, 253] width 26 height 13
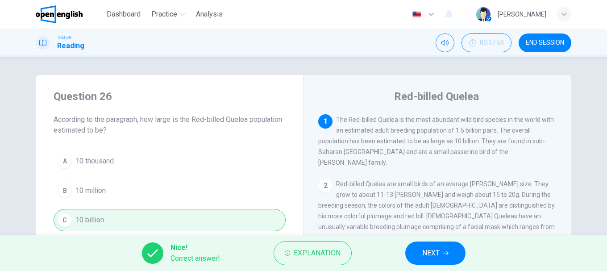
scroll to position [89, 0]
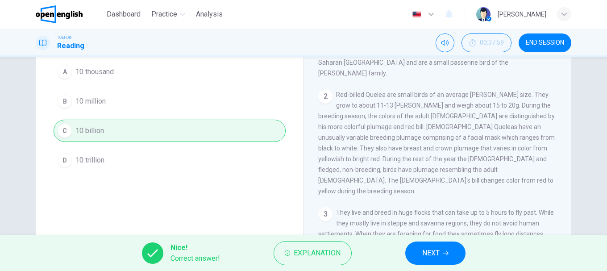
drag, startPoint x: 439, startPoint y: 253, endPoint x: 427, endPoint y: 250, distance: 12.6
click at [438, 253] on span "NEXT" at bounding box center [430, 253] width 17 height 13
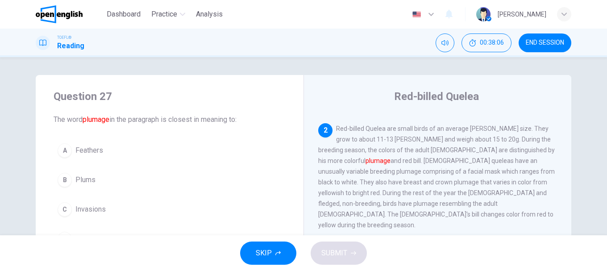
scroll to position [45, 0]
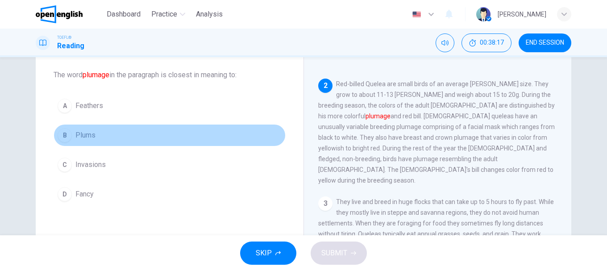
click at [65, 133] on div "B" at bounding box center [65, 135] width 14 height 14
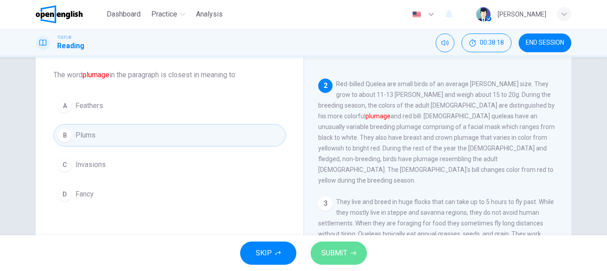
click at [328, 248] on span "SUBMIT" at bounding box center [334, 253] width 26 height 13
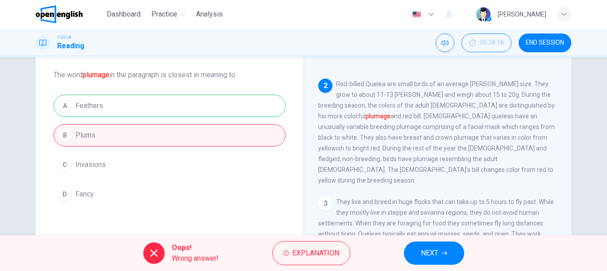
drag, startPoint x: 71, startPoint y: 108, endPoint x: 102, endPoint y: 104, distance: 31.0
click at [99, 104] on div "A Feathers B Plums C Invasions D Fancy" at bounding box center [170, 150] width 232 height 111
click at [425, 257] on span "NEXT" at bounding box center [429, 253] width 17 height 13
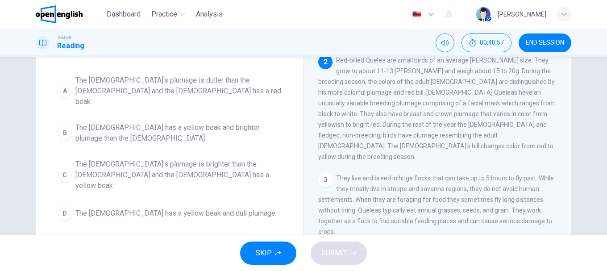
scroll to position [80, 0]
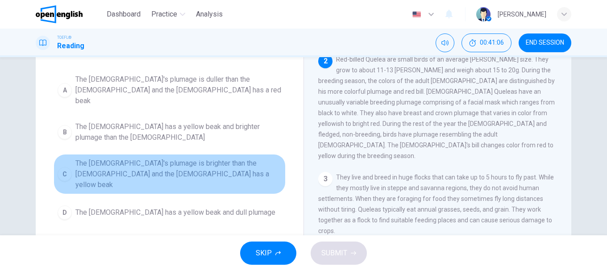
click at [85, 158] on span "The [DEMOGRAPHIC_DATA]'s plumage is brighter than the [DEMOGRAPHIC_DATA] and th…" at bounding box center [178, 174] width 206 height 32
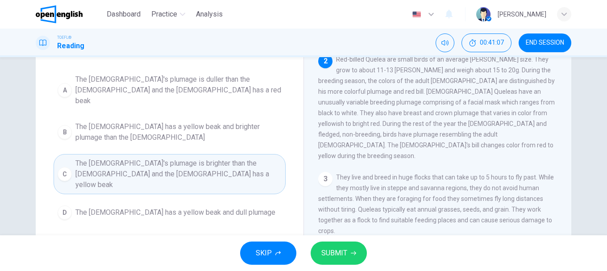
click at [338, 254] on span "SUBMIT" at bounding box center [334, 253] width 26 height 13
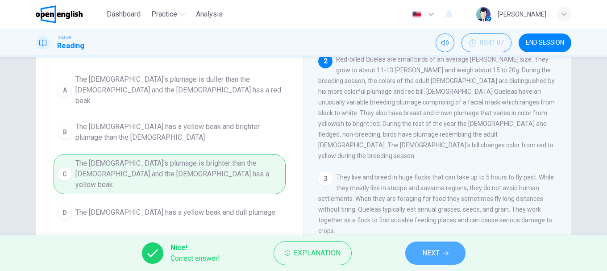
click at [439, 252] on span "NEXT" at bounding box center [430, 253] width 17 height 13
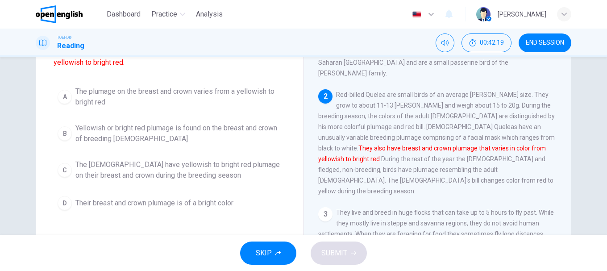
scroll to position [45, 0]
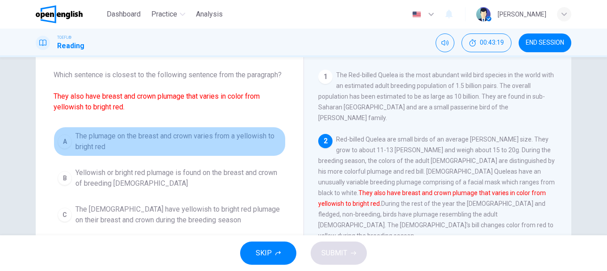
click at [73, 134] on button "A The plumage on the breast and crown varies from a yellowish to bright red" at bounding box center [170, 141] width 232 height 29
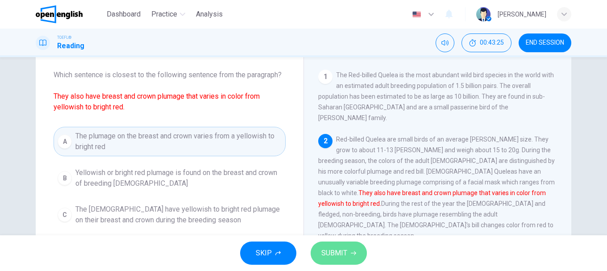
click at [336, 250] on span "SUBMIT" at bounding box center [334, 253] width 26 height 13
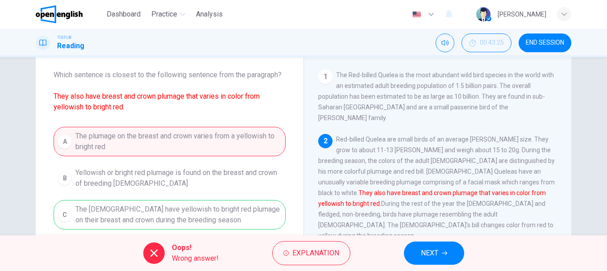
drag, startPoint x: 87, startPoint y: 210, endPoint x: 250, endPoint y: 211, distance: 162.5
click at [239, 211] on div "A The plumage on the breast and crown varies from a yellowish to bright red B Y…" at bounding box center [170, 193] width 232 height 132
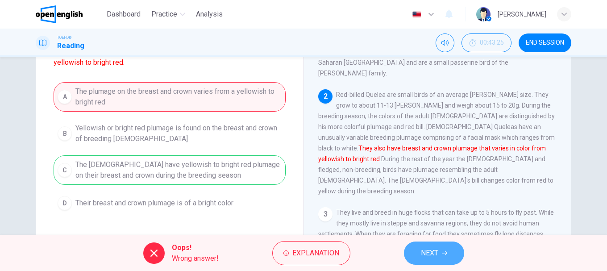
click at [425, 251] on span "NEXT" at bounding box center [429, 253] width 17 height 13
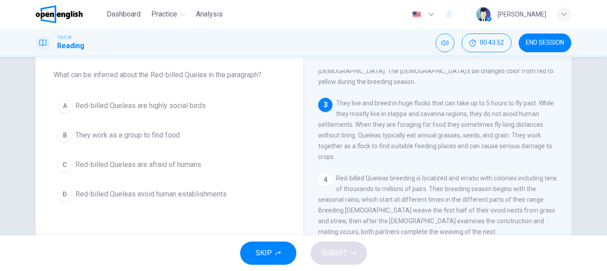
scroll to position [109, 0]
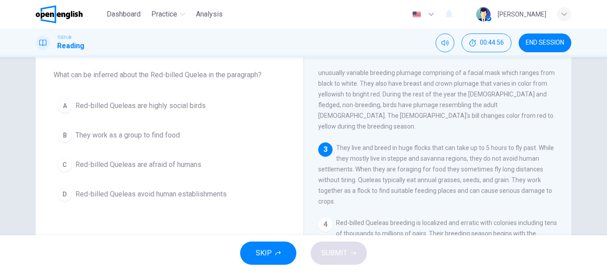
click at [66, 138] on div "B" at bounding box center [65, 135] width 14 height 14
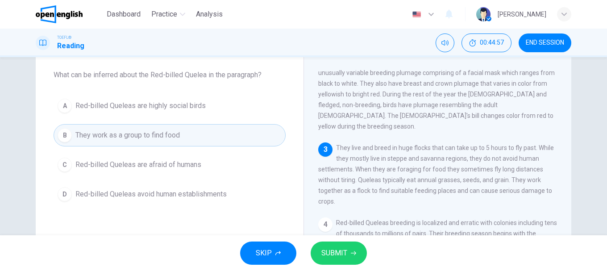
click at [331, 248] on span "SUBMIT" at bounding box center [334, 253] width 26 height 13
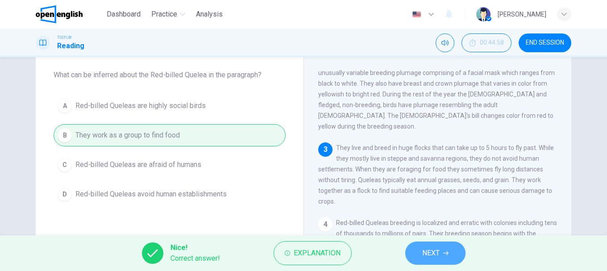
click at [434, 254] on span "NEXT" at bounding box center [430, 253] width 17 height 13
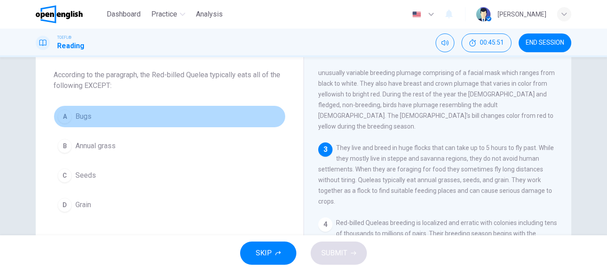
click at [59, 112] on div "A" at bounding box center [65, 116] width 14 height 14
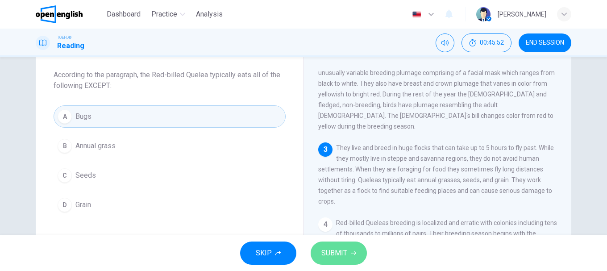
click at [338, 253] on span "SUBMIT" at bounding box center [334, 253] width 26 height 13
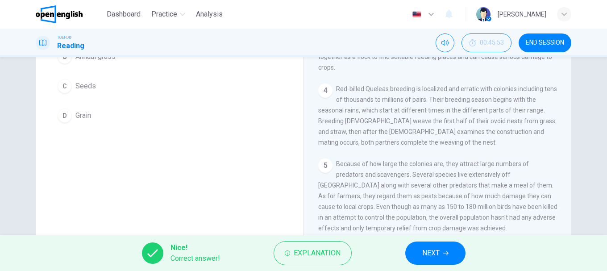
scroll to position [168, 0]
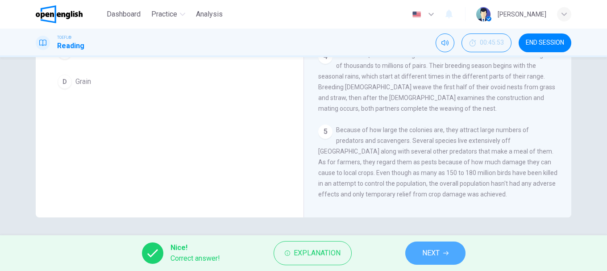
click at [430, 251] on span "NEXT" at bounding box center [430, 253] width 17 height 13
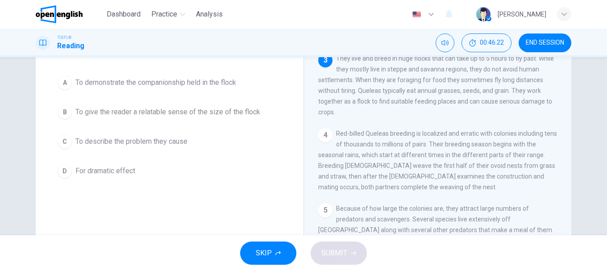
scroll to position [45, 0]
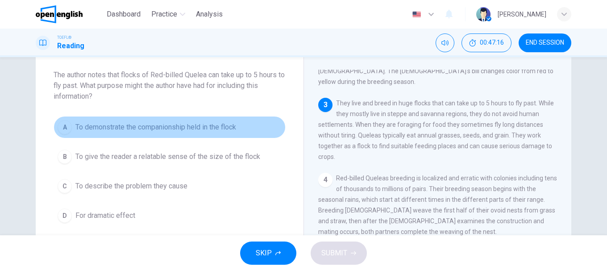
click at [58, 123] on div "A" at bounding box center [65, 127] width 14 height 14
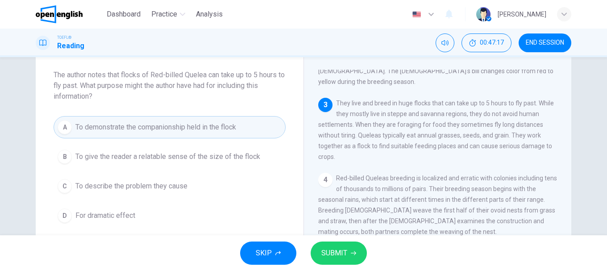
click at [327, 246] on button "SUBMIT" at bounding box center [339, 253] width 56 height 23
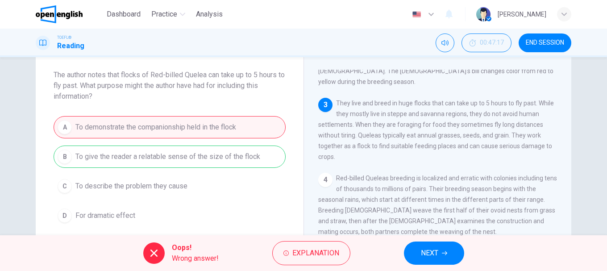
click at [442, 255] on icon "button" at bounding box center [444, 252] width 5 height 5
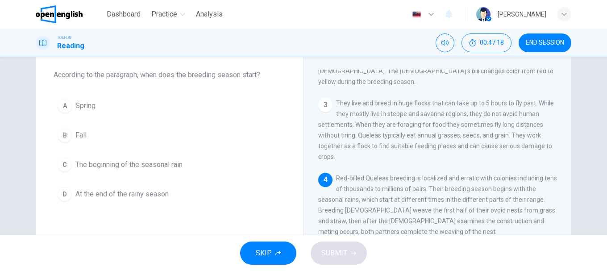
scroll to position [0, 0]
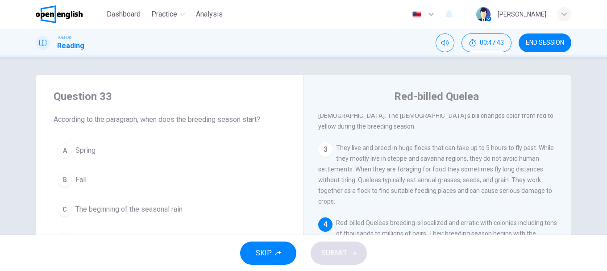
drag, startPoint x: 316, startPoint y: 232, endPoint x: 352, endPoint y: 232, distance: 36.2
click at [352, 232] on span "Red-billed Queleas breeding is localized and erratic with colonies including te…" at bounding box center [437, 249] width 239 height 61
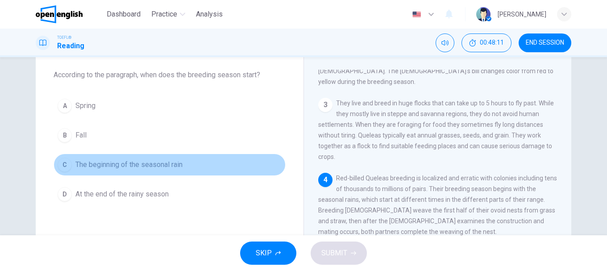
click at [62, 163] on div "C" at bounding box center [65, 165] width 14 height 14
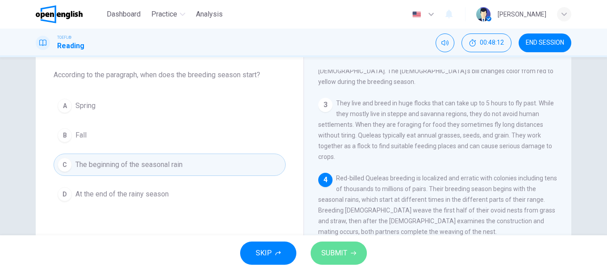
click at [338, 254] on span "SUBMIT" at bounding box center [334, 253] width 26 height 13
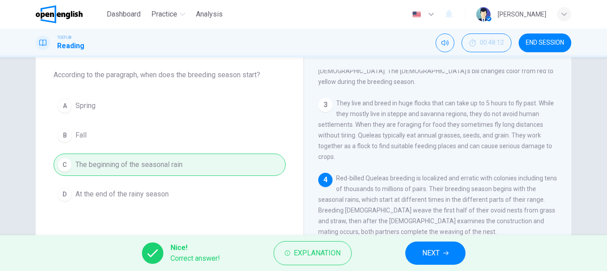
drag, startPoint x: 429, startPoint y: 251, endPoint x: 396, endPoint y: 244, distance: 33.8
click at [429, 251] on span "NEXT" at bounding box center [430, 253] width 17 height 13
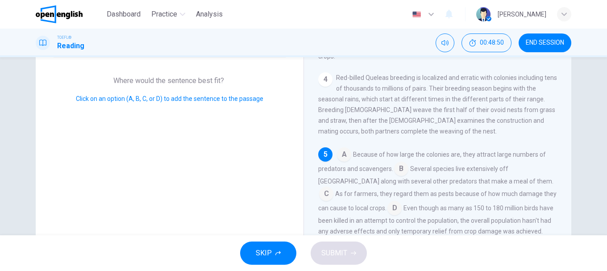
scroll to position [168, 0]
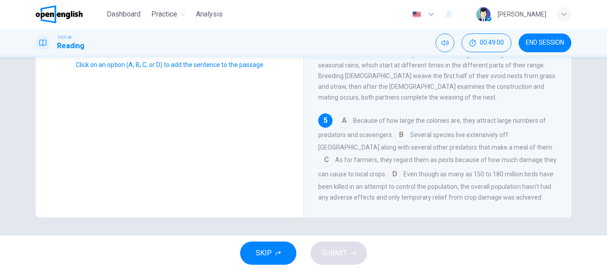
click at [333, 154] on input at bounding box center [326, 161] width 14 height 14
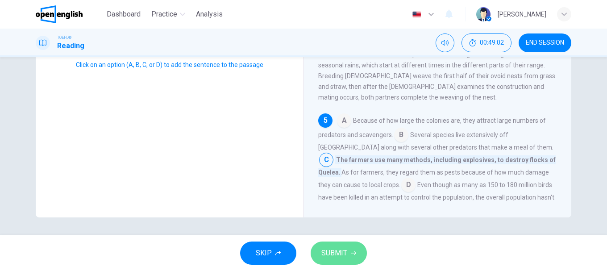
click at [347, 257] on button "SUBMIT" at bounding box center [339, 253] width 56 height 23
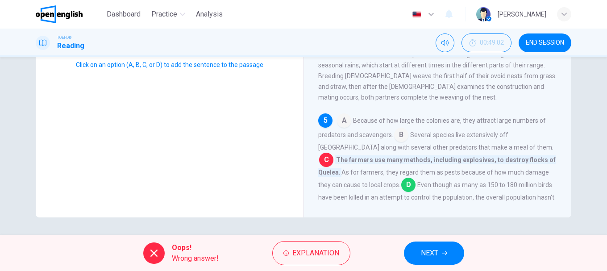
drag, startPoint x: 365, startPoint y: 170, endPoint x: 397, endPoint y: 168, distance: 31.7
click at [397, 168] on div "A Because of how large the colonies are, they attract large numbers of predator…" at bounding box center [437, 163] width 239 height 100
click at [429, 252] on span "NEXT" at bounding box center [429, 253] width 17 height 13
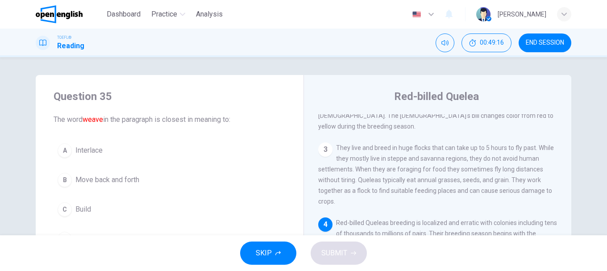
scroll to position [45, 0]
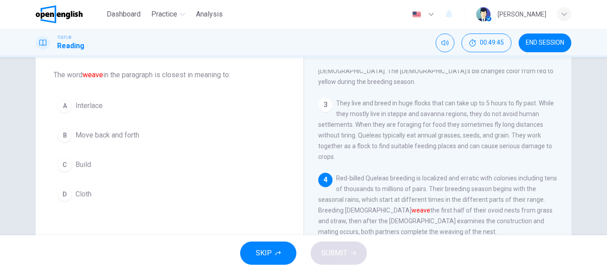
click at [62, 135] on div "B" at bounding box center [65, 135] width 14 height 14
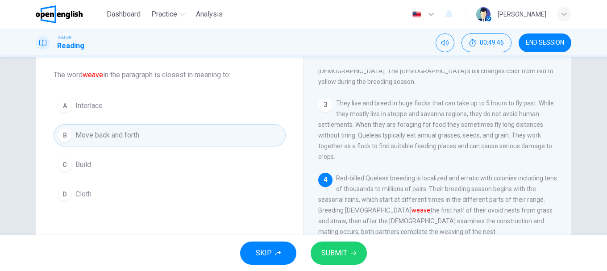
click at [325, 248] on span "SUBMIT" at bounding box center [334, 253] width 26 height 13
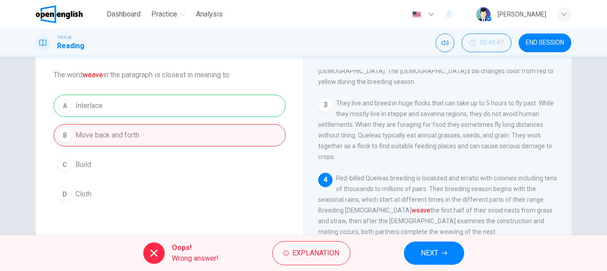
click at [433, 250] on span "NEXT" at bounding box center [429, 253] width 17 height 13
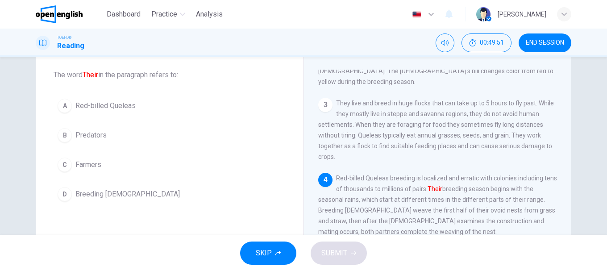
click at [60, 132] on div "B" at bounding box center [65, 135] width 14 height 14
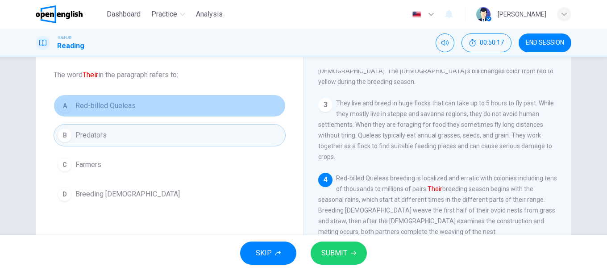
click at [65, 103] on div "A" at bounding box center [65, 106] width 14 height 14
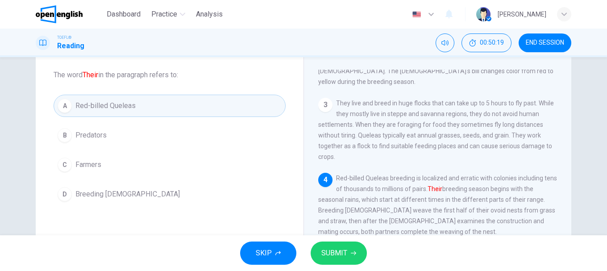
click at [335, 251] on span "SUBMIT" at bounding box center [334, 253] width 26 height 13
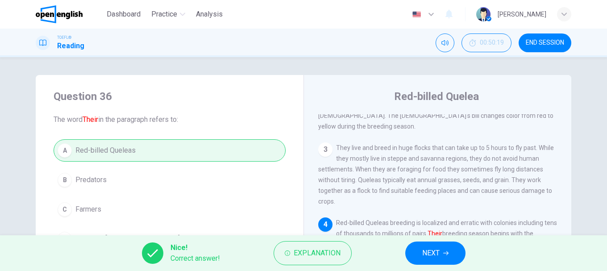
scroll to position [168, 0]
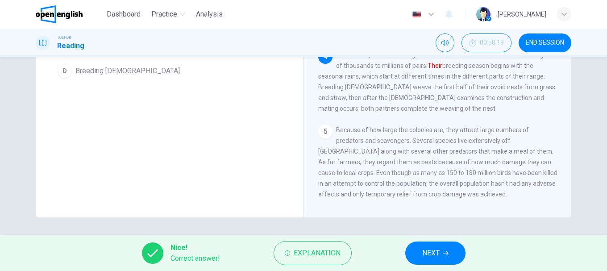
click at [434, 256] on span "NEXT" at bounding box center [430, 253] width 17 height 13
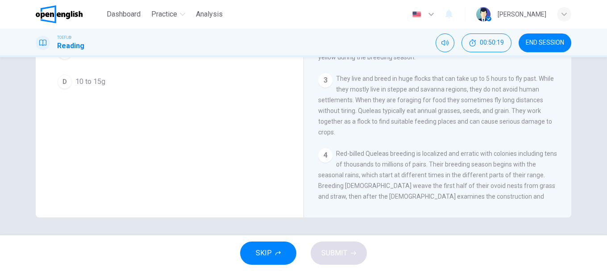
scroll to position [0, 0]
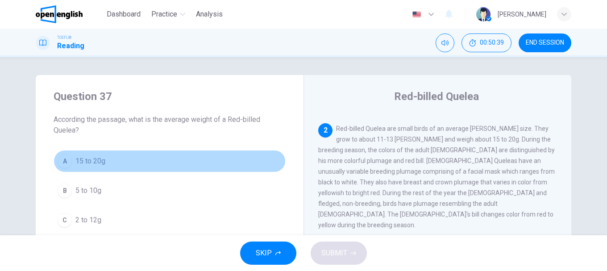
click at [64, 159] on div "A" at bounding box center [65, 161] width 14 height 14
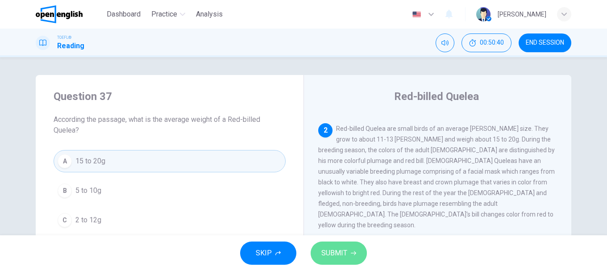
drag, startPoint x: 338, startPoint y: 250, endPoint x: 321, endPoint y: 239, distance: 19.3
click at [338, 250] on span "SUBMIT" at bounding box center [334, 253] width 26 height 13
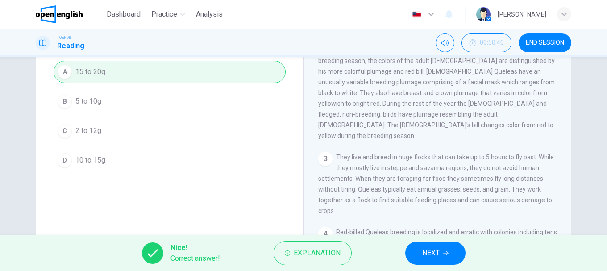
scroll to position [100, 0]
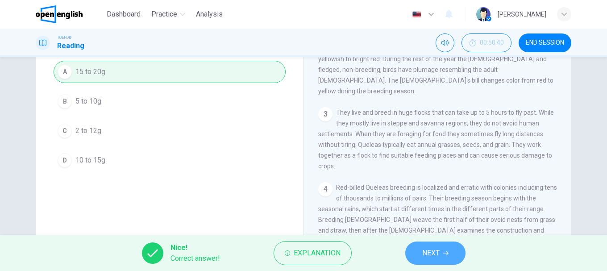
click at [429, 251] on span "NEXT" at bounding box center [430, 253] width 17 height 13
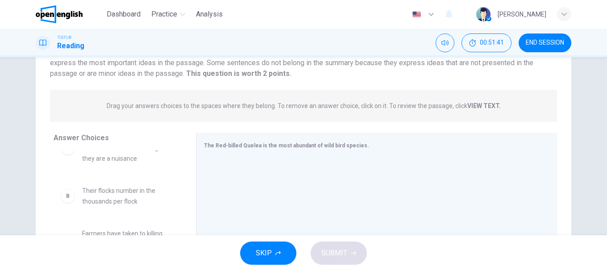
scroll to position [0, 0]
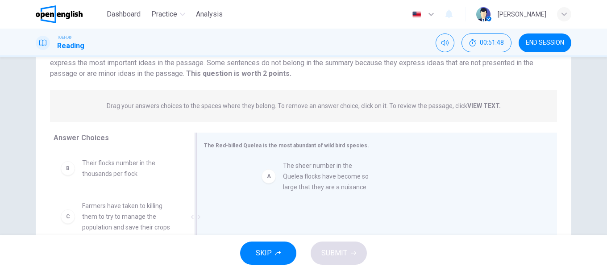
drag, startPoint x: 70, startPoint y: 179, endPoint x: 276, endPoint y: 181, distance: 206.7
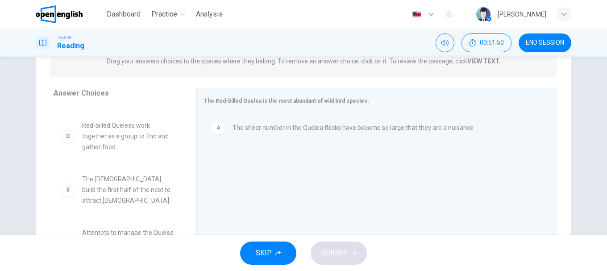
scroll to position [113, 0]
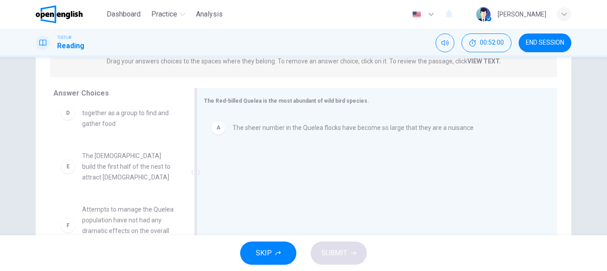
click at [218, 134] on div "A" at bounding box center [218, 128] width 14 height 14
click at [218, 134] on div "A The sheer number in the Quelea flocks have become so large that they are a nu…" at bounding box center [373, 173] width 339 height 120
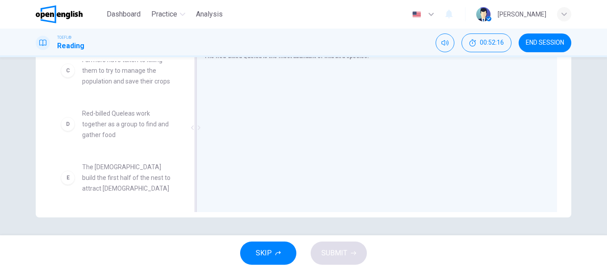
scroll to position [108, 0]
click at [70, 129] on div "D" at bounding box center [68, 126] width 14 height 14
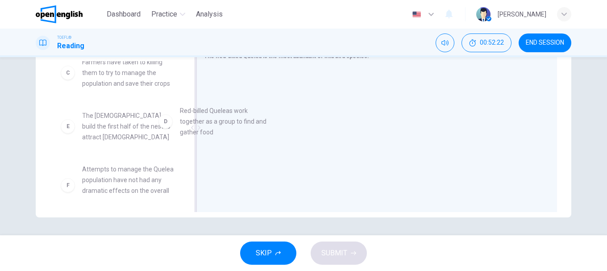
drag, startPoint x: 79, startPoint y: 129, endPoint x: 261, endPoint y: 125, distance: 181.7
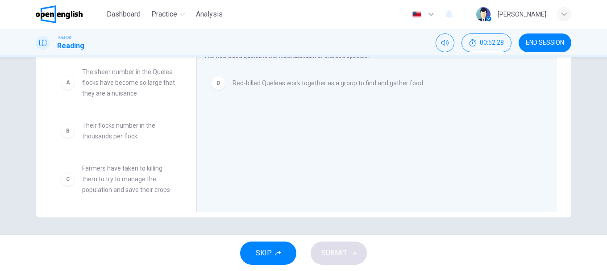
scroll to position [0, 0]
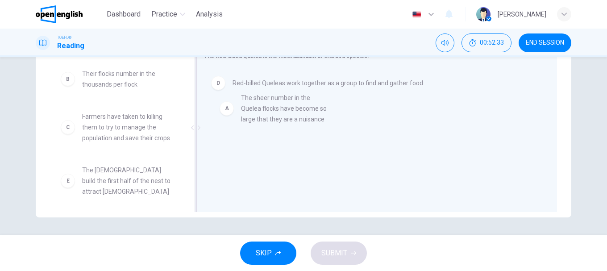
drag, startPoint x: 67, startPoint y: 85, endPoint x: 233, endPoint y: 109, distance: 167.8
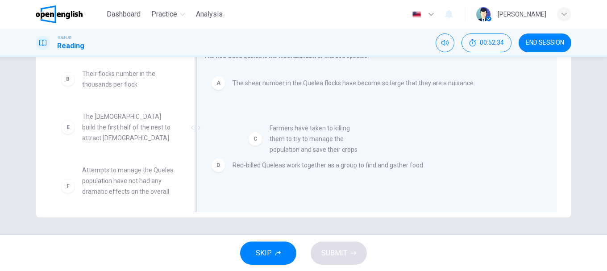
drag, startPoint x: 63, startPoint y: 131, endPoint x: 256, endPoint y: 142, distance: 192.7
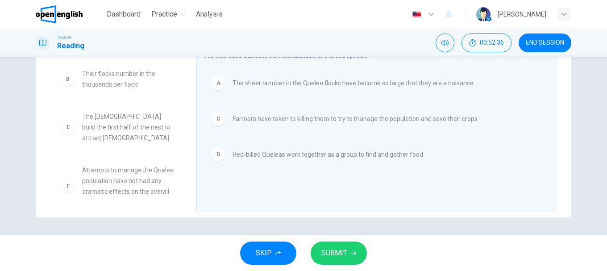
drag, startPoint x: 334, startPoint y: 250, endPoint x: 349, endPoint y: 243, distance: 16.0
click at [338, 250] on span "SUBMIT" at bounding box center [334, 253] width 26 height 13
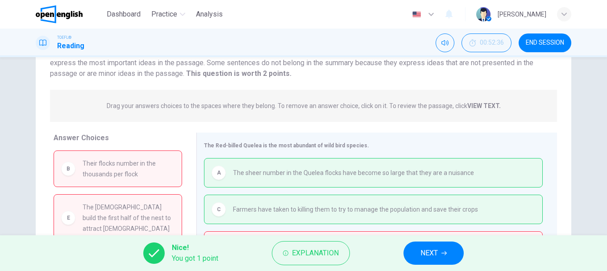
scroll to position [34, 0]
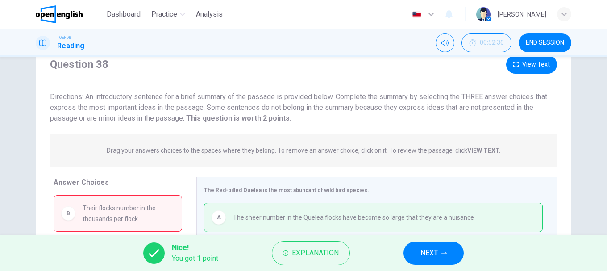
drag, startPoint x: 188, startPoint y: 117, endPoint x: 285, endPoint y: 118, distance: 96.9
click at [277, 117] on strong "This question is worth 2 points." at bounding box center [237, 118] width 107 height 8
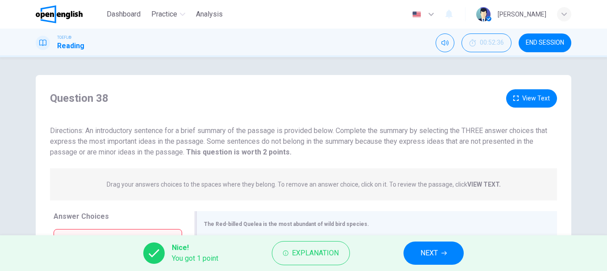
scroll to position [168, 0]
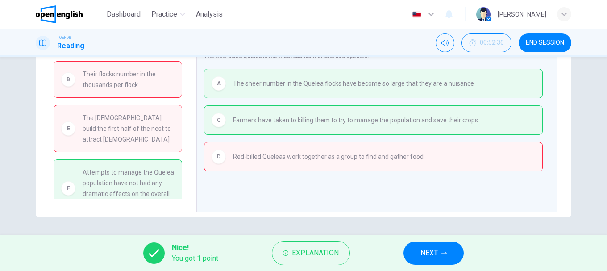
click at [421, 247] on button "NEXT" at bounding box center [434, 253] width 60 height 23
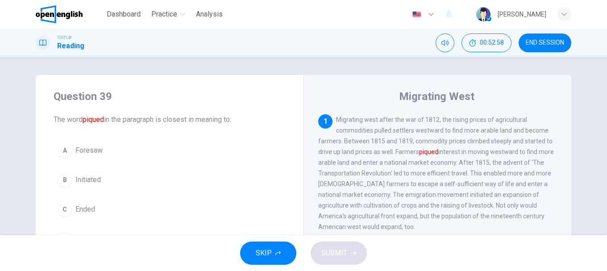
scroll to position [45, 0]
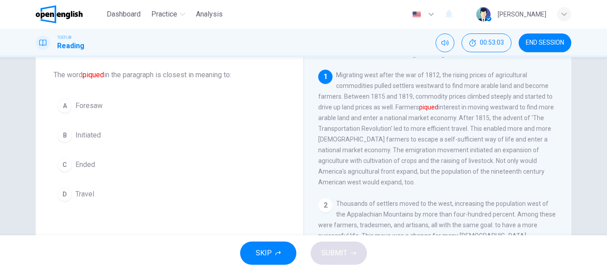
click at [63, 134] on div "B" at bounding box center [65, 135] width 14 height 14
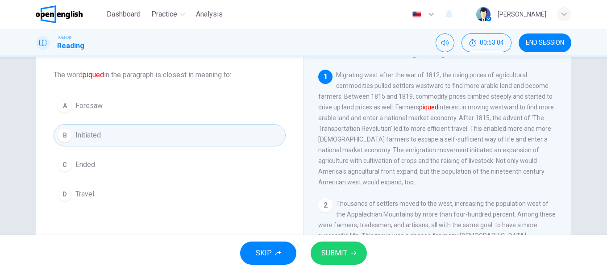
click at [357, 256] on button "SUBMIT" at bounding box center [339, 253] width 56 height 23
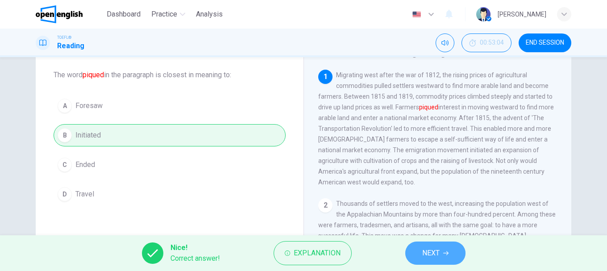
click at [433, 254] on span "NEXT" at bounding box center [430, 253] width 17 height 13
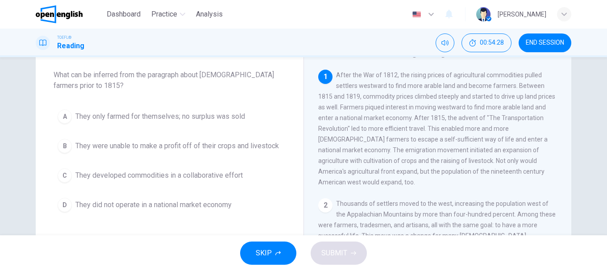
click at [65, 174] on div "C" at bounding box center [65, 175] width 14 height 14
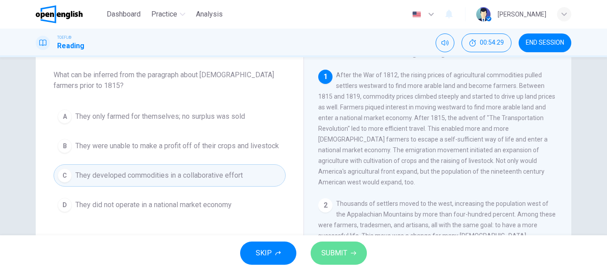
click at [331, 251] on span "SUBMIT" at bounding box center [334, 253] width 26 height 13
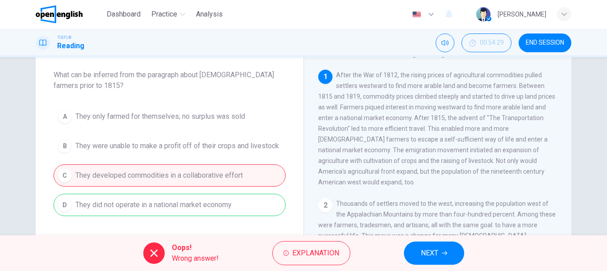
click at [428, 256] on span "NEXT" at bounding box center [429, 253] width 17 height 13
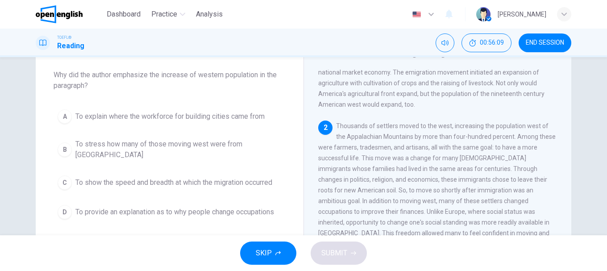
click at [65, 176] on div "C" at bounding box center [65, 182] width 14 height 14
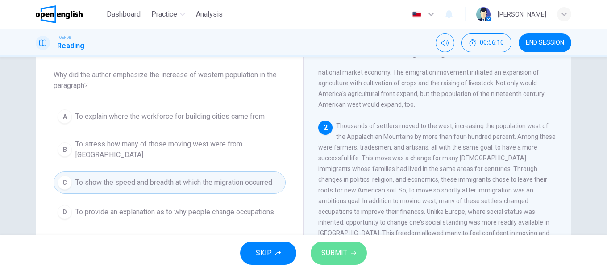
click at [323, 248] on span "SUBMIT" at bounding box center [334, 253] width 26 height 13
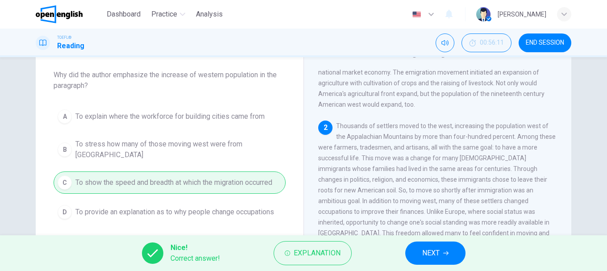
drag, startPoint x: 441, startPoint y: 254, endPoint x: 416, endPoint y: 243, distance: 27.4
click at [441, 254] on button "NEXT" at bounding box center [435, 253] width 60 height 23
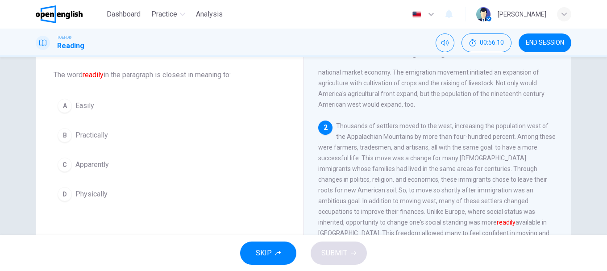
scroll to position [122, 0]
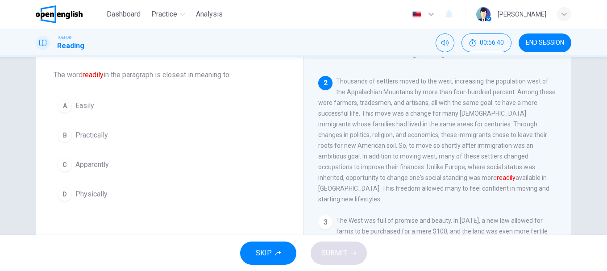
drag, startPoint x: 63, startPoint y: 163, endPoint x: 77, endPoint y: 164, distance: 13.9
click at [63, 163] on div "C" at bounding box center [65, 165] width 14 height 14
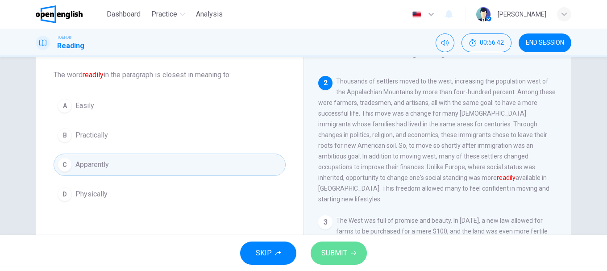
click at [329, 247] on span "SUBMIT" at bounding box center [334, 253] width 26 height 13
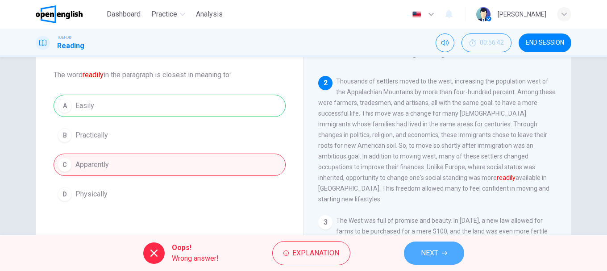
click at [442, 257] on button "NEXT" at bounding box center [434, 253] width 60 height 23
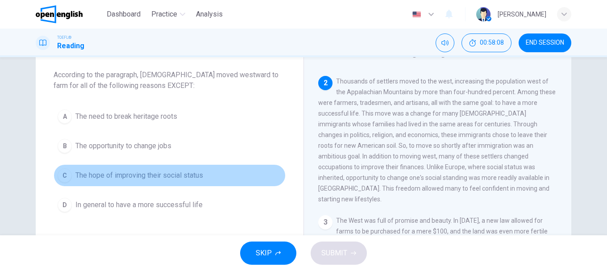
click at [58, 173] on div "C" at bounding box center [65, 175] width 14 height 14
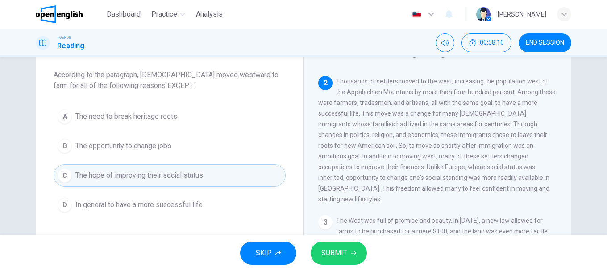
click at [333, 248] on span "SUBMIT" at bounding box center [334, 253] width 26 height 13
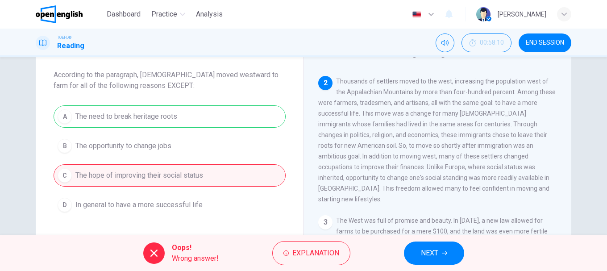
drag, startPoint x: 205, startPoint y: 114, endPoint x: 84, endPoint y: 109, distance: 120.6
click at [97, 114] on div "A The need to break heritage roots B The opportunity to change jobs C The hope …" at bounding box center [170, 160] width 232 height 111
click at [425, 249] on span "NEXT" at bounding box center [429, 253] width 17 height 13
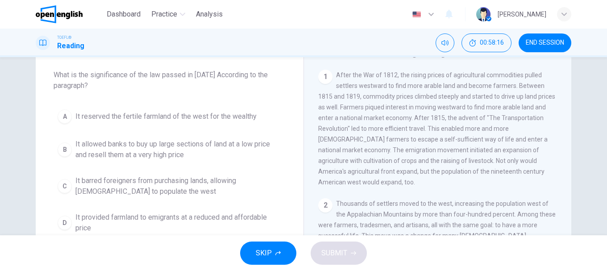
scroll to position [0, 0]
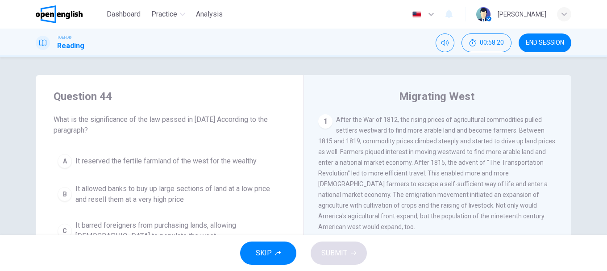
drag, startPoint x: 69, startPoint y: 121, endPoint x: 125, endPoint y: 121, distance: 56.7
click at [121, 121] on span "What is the significance of the law passed in [DATE] According to the paragraph?" at bounding box center [170, 124] width 232 height 21
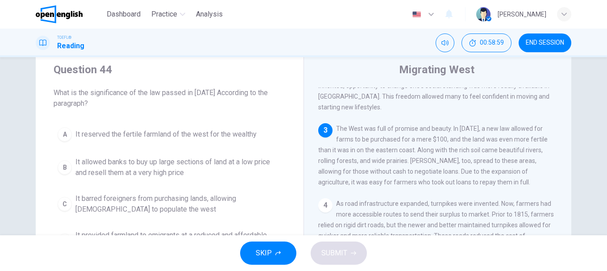
scroll to position [25, 0]
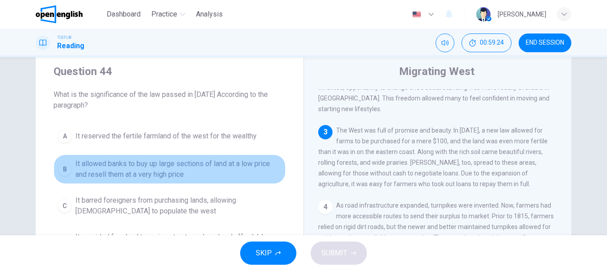
click at [58, 168] on div "B" at bounding box center [65, 169] width 14 height 14
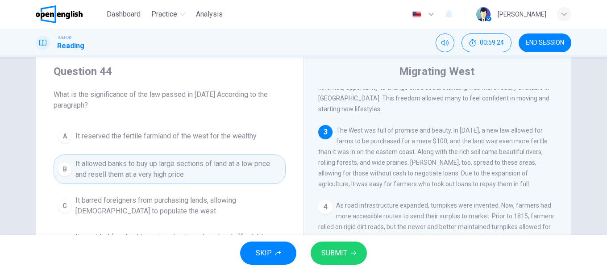
scroll to position [70, 0]
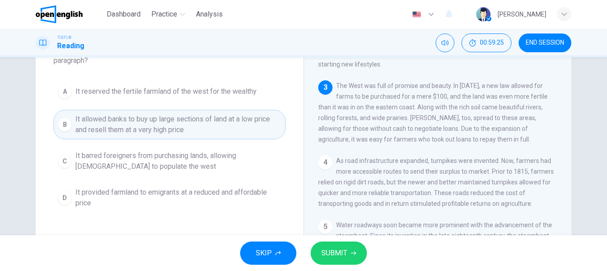
click at [329, 246] on button "SUBMIT" at bounding box center [339, 253] width 56 height 23
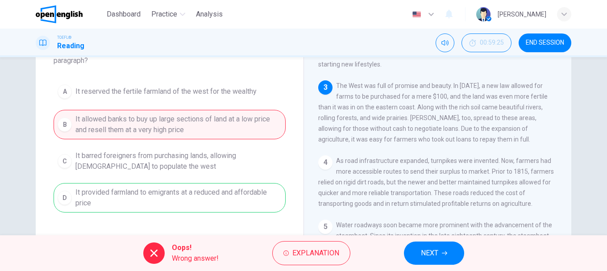
scroll to position [188, 0]
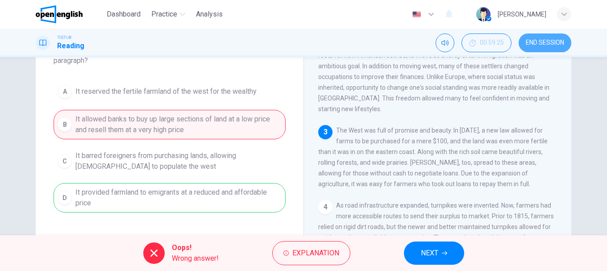
click at [530, 41] on span "END SESSION" at bounding box center [545, 42] width 38 height 7
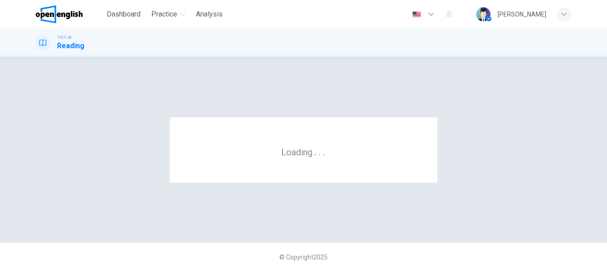
scroll to position [0, 0]
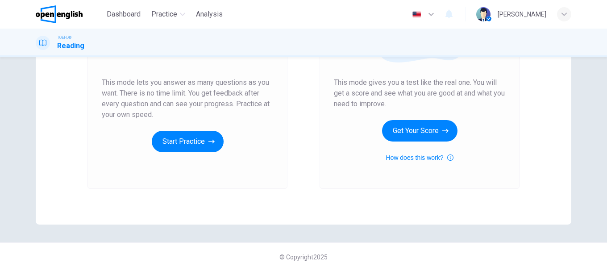
scroll to position [27, 0]
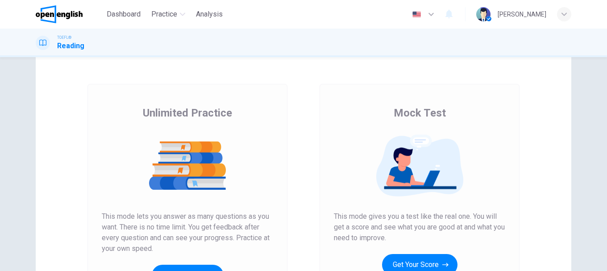
drag, startPoint x: 333, startPoint y: 219, endPoint x: 365, endPoint y: 217, distance: 32.7
click at [365, 217] on span "This mode gives you a test like the real one. You will get a score and see what…" at bounding box center [419, 227] width 171 height 32
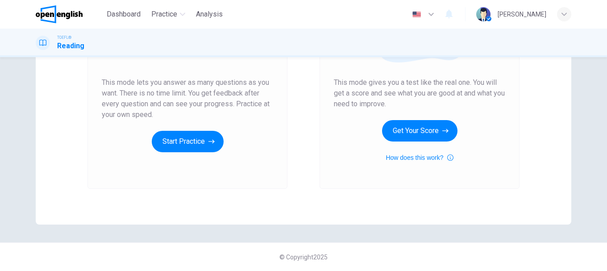
scroll to position [0, 0]
